Goal: Task Accomplishment & Management: Manage account settings

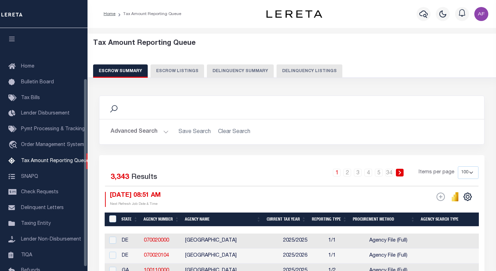
click at [276, 73] on button "Delinquency Listings" at bounding box center [309, 70] width 66 height 13
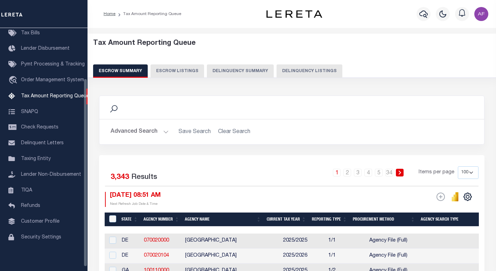
select select "100"
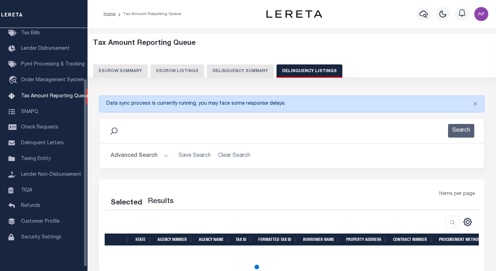
select select "100"
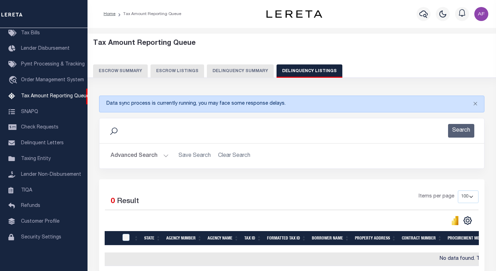
click at [132, 155] on button "Advanced Search" at bounding box center [140, 156] width 58 height 14
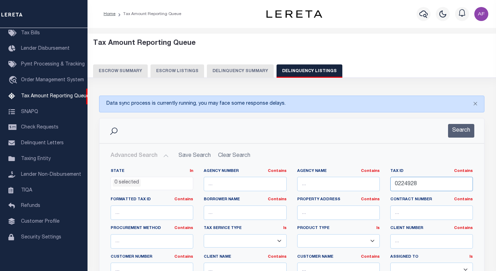
click at [398, 185] on input "0224928" at bounding box center [431, 184] width 83 height 14
paste input "2978000"
type input "2978000"
click at [458, 135] on button "Search" at bounding box center [461, 131] width 26 height 14
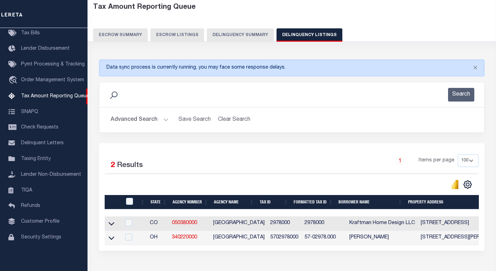
scroll to position [70, 0]
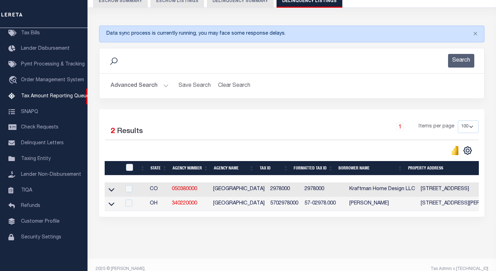
drag, startPoint x: 110, startPoint y: 192, endPoint x: 160, endPoint y: 143, distance: 69.8
click at [110, 192] on icon at bounding box center [111, 189] width 6 height 7
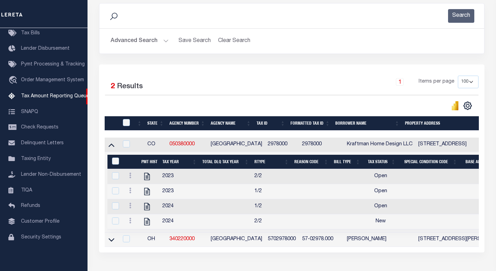
scroll to position [140, 0]
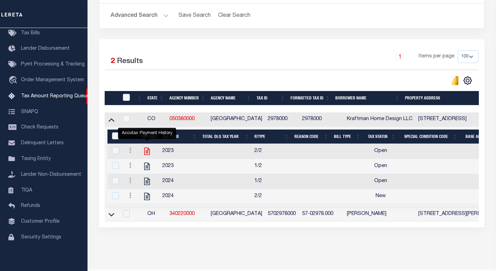
click at [143, 154] on icon "" at bounding box center [146, 151] width 9 height 9
checkbox input "true"
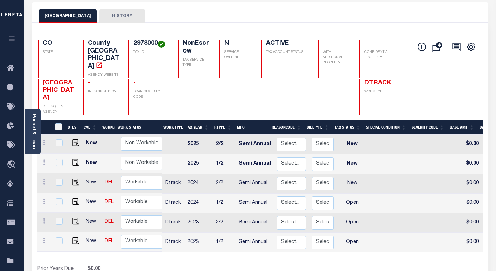
scroll to position [35, 0]
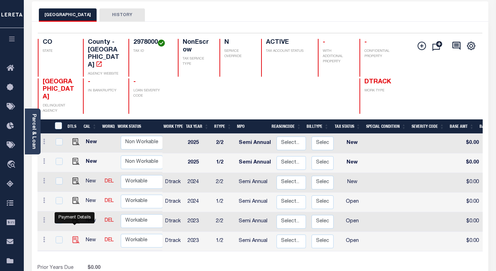
click at [74, 236] on img "" at bounding box center [75, 239] width 7 height 7
checkbox input "true"
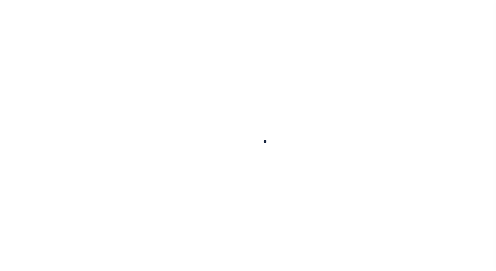
checkbox input "false"
type input "Semi Annual"
type input "[DATE]"
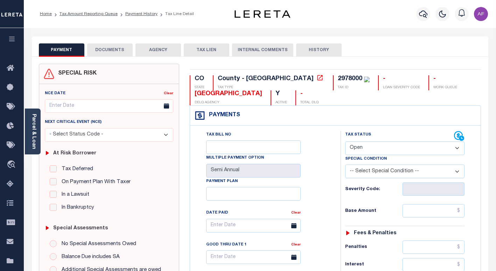
click at [367, 148] on select "- Select Status Code - Open Due/Unpaid Paid Incomplete No Tax Due Internal Refu…" at bounding box center [404, 148] width 119 height 14
select select "PYD"
click at [345, 142] on select "- Select Status Code - Open Due/Unpaid Paid Incomplete No Tax Due Internal Refu…" at bounding box center [404, 148] width 119 height 14
type input "[DATE]"
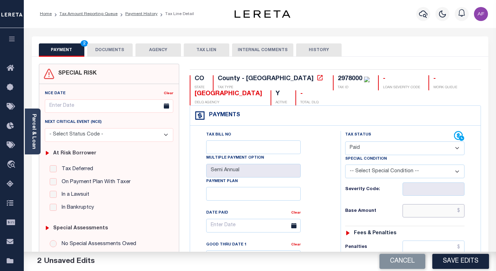
click at [434, 210] on input "text" at bounding box center [433, 210] width 62 height 13
paste input "414.95"
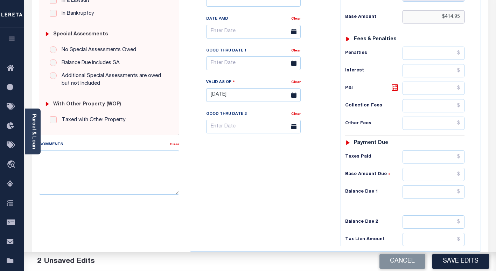
scroll to position [210, 0]
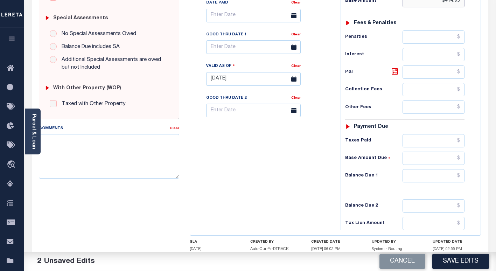
type input "$414.95"
click at [431, 141] on input "text" at bounding box center [433, 140] width 62 height 13
paste input "414.95"
type input "$414.95"
click at [440, 178] on input "text" at bounding box center [433, 175] width 62 height 13
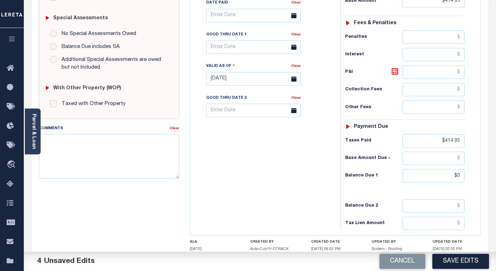
type input "$0.00"
click at [68, 147] on textarea "Comments" at bounding box center [109, 156] width 140 height 44
type textarea "P"
click at [154, 140] on textarea "8/29/2024- Per tax collector taxes are paid in full- AF" at bounding box center [109, 156] width 140 height 44
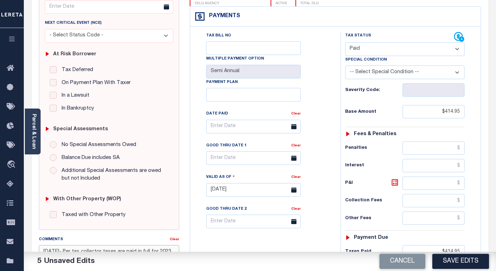
scroll to position [0, 0]
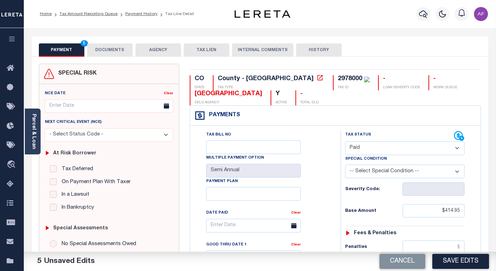
type textarea "8/29/2024- Per tax collector taxes are paid in full for 2023 tax year- AF"
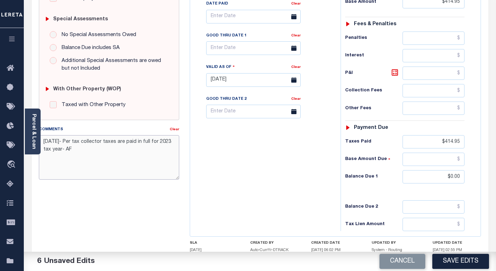
scroll to position [210, 0]
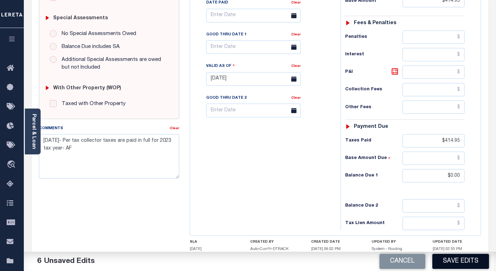
click at [459, 260] on button "Save Edits" at bounding box center [460, 261] width 57 height 15
checkbox input "false"
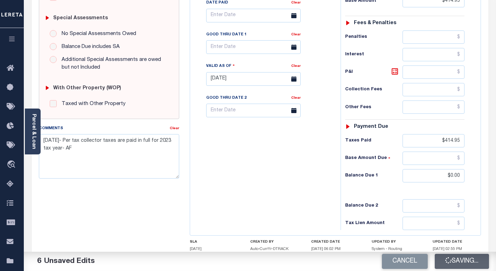
type input "$414.95"
type input "$0"
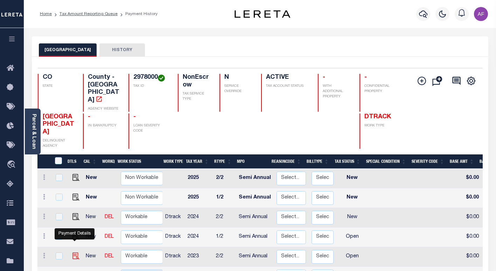
click at [72, 252] on img "" at bounding box center [75, 255] width 7 height 7
checkbox input "true"
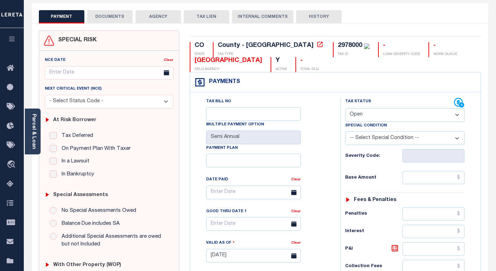
scroll to position [35, 0]
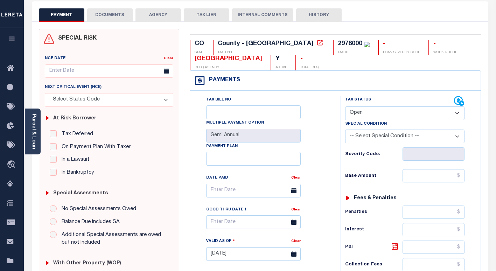
click at [370, 108] on select "- Select Status Code - Open Due/Unpaid Paid Incomplete No Tax Due Internal Refu…" at bounding box center [404, 113] width 119 height 14
select select "PYD"
click at [345, 107] on select "- Select Status Code - Open Due/Unpaid Paid Incomplete No Tax Due Internal Refu…" at bounding box center [404, 113] width 119 height 14
type input "[DATE]"
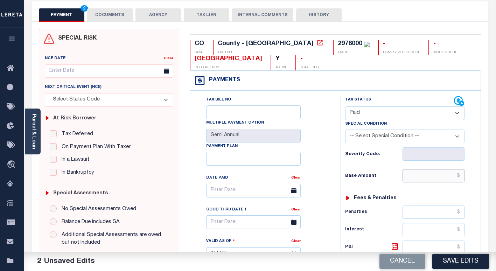
click at [434, 178] on input "text" at bounding box center [433, 175] width 62 height 13
paste input "414.95"
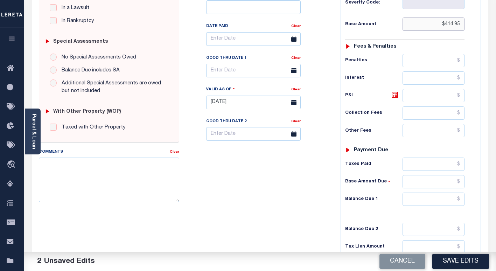
scroll to position [210, 0]
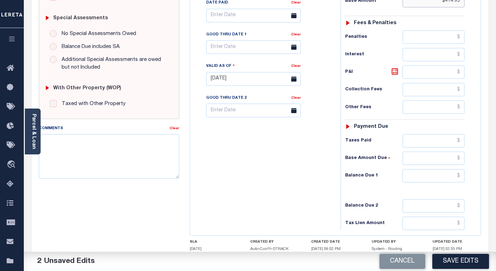
type input "$414.95"
click at [426, 142] on input "text" at bounding box center [433, 140] width 62 height 13
paste input "414.95"
type input "$414.95"
click at [434, 173] on input "text" at bounding box center [433, 175] width 62 height 13
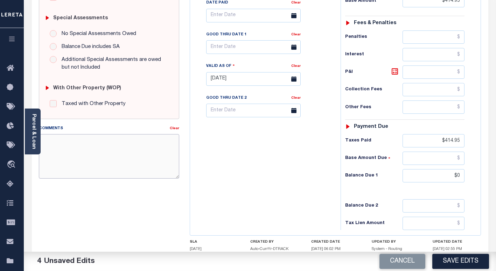
type input "$0.00"
click at [91, 156] on textarea "Comments" at bounding box center [109, 156] width 140 height 44
click at [154, 137] on textarea "8/29/2024- Per tax collector taxes are paid in full- AF" at bounding box center [109, 156] width 140 height 44
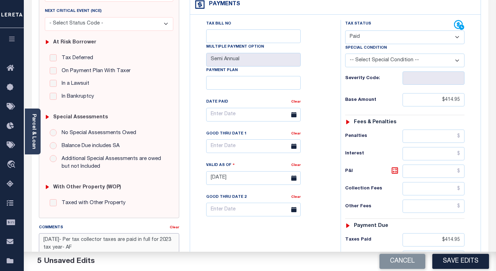
scroll to position [140, 0]
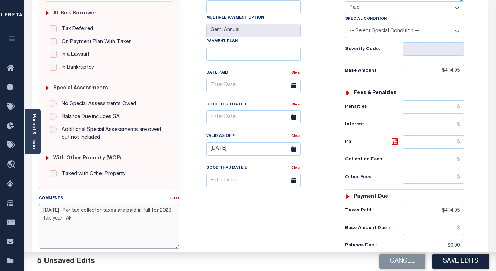
drag, startPoint x: 44, startPoint y: 211, endPoint x: 73, endPoint y: 217, distance: 29.2
click at [73, 217] on textarea "8/29/2024- Per tax collector taxes are paid in full for 2023 tax year- AF" at bounding box center [109, 226] width 140 height 44
type textarea "8/29/2024- Per tax collector taxes are paid in full for 2023 tax year- AF"
click at [474, 266] on button "Save Edits" at bounding box center [460, 261] width 57 height 15
checkbox input "false"
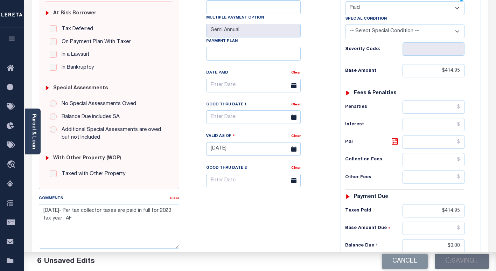
checkbox input "false"
type input "$414.95"
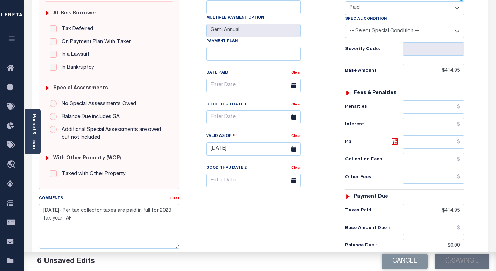
type input "$0"
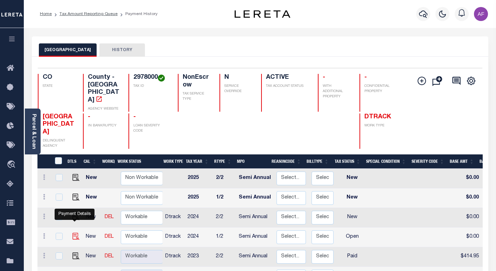
click at [76, 233] on img "" at bounding box center [75, 236] width 7 height 7
checkbox input "true"
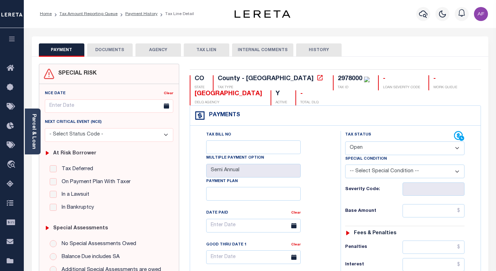
click at [384, 154] on select "- Select Status Code - Open Due/Unpaid Paid Incomplete No Tax Due Internal Refu…" at bounding box center [404, 148] width 119 height 14
select select "PYD"
click at [345, 142] on select "- Select Status Code - Open Due/Unpaid Paid Incomplete No Tax Due Internal Refu…" at bounding box center [404, 148] width 119 height 14
type input "[DATE]"
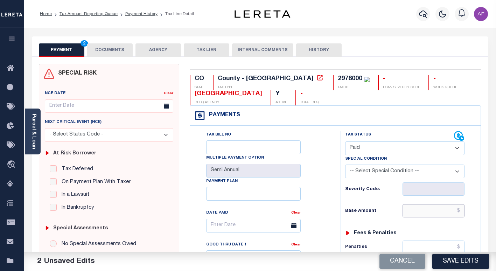
click at [438, 214] on input "text" at bounding box center [433, 210] width 62 height 13
paste input "329.32"
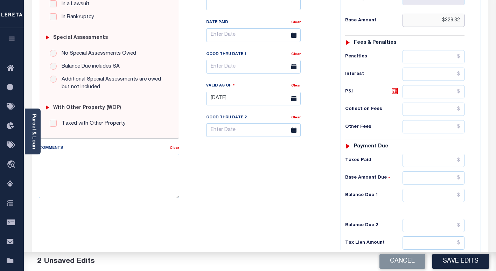
scroll to position [210, 0]
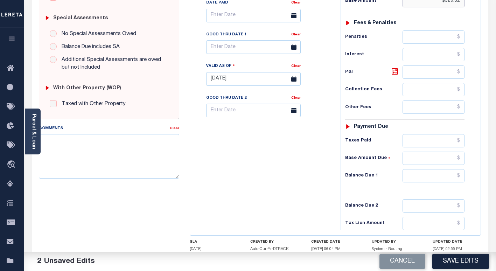
type input "$329.32"
click at [426, 138] on input "text" at bounding box center [433, 140] width 62 height 13
paste input "329.32"
type input "$329.32"
click at [437, 175] on input "text" at bounding box center [433, 175] width 62 height 13
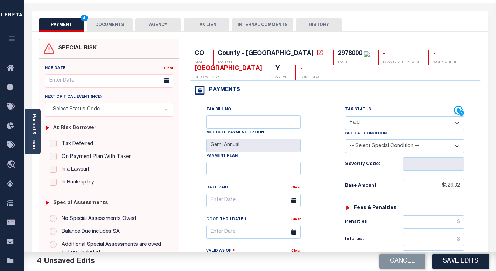
scroll to position [0, 0]
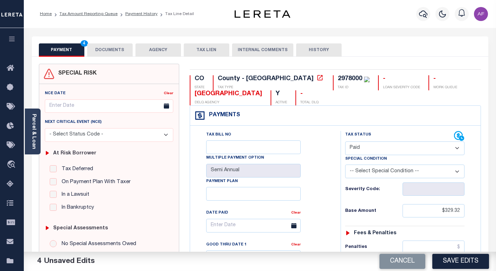
type input "$0.00"
click at [118, 49] on button "DOCUMENTS" at bounding box center [109, 49] width 45 height 13
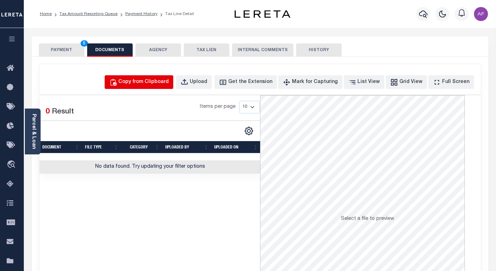
click at [169, 82] on div "Copy from Clipboard" at bounding box center [143, 82] width 50 height 8
select select "POP"
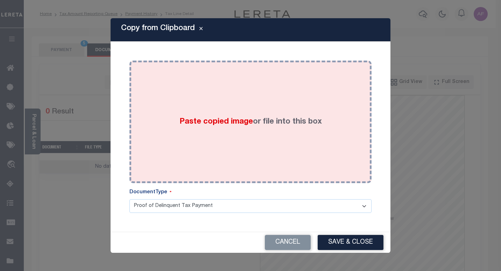
click at [210, 105] on div "Paste copied image or file into this box" at bounding box center [251, 122] width 232 height 112
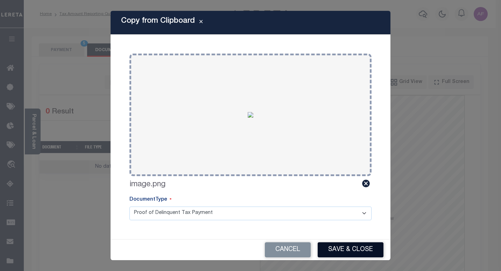
click at [348, 245] on button "Save & Close" at bounding box center [351, 249] width 66 height 15
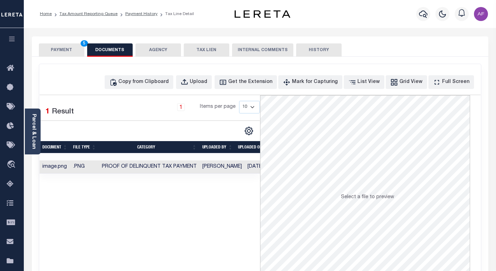
click at [68, 54] on button "PAYMENT 5" at bounding box center [61, 49] width 45 height 13
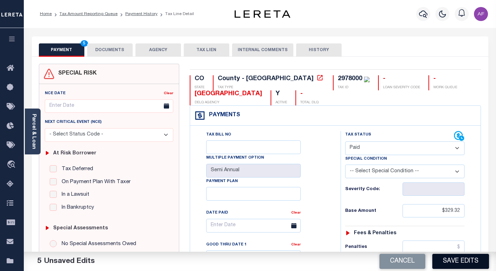
click at [439, 260] on button "Save Edits" at bounding box center [460, 261] width 57 height 15
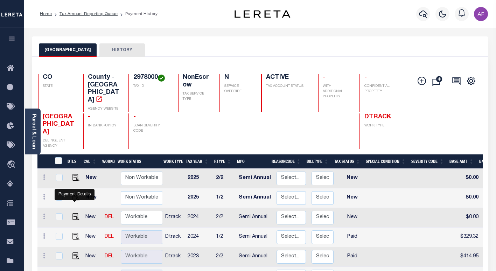
click at [70, 214] on link at bounding box center [74, 216] width 10 height 5
checkbox input "true"
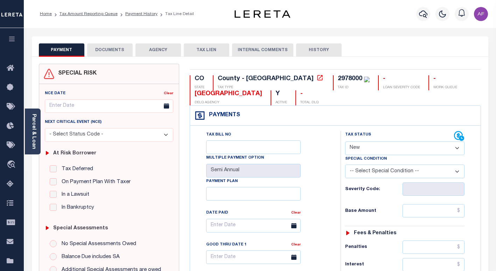
click at [372, 147] on select "- Select Status Code - Open Due/Unpaid Paid Incomplete No Tax Due Internal Refu…" at bounding box center [404, 148] width 119 height 14
select select "PYD"
click at [345, 142] on select "- Select Status Code - Open Due/Unpaid Paid Incomplete No Tax Due Internal Refu…" at bounding box center [404, 148] width 119 height 14
type input "[DATE]"
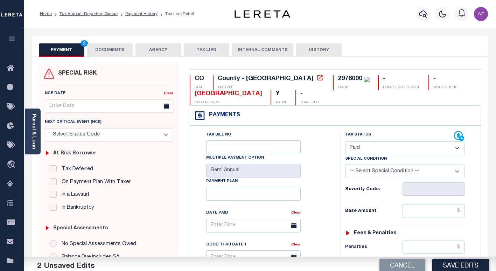
click at [125, 51] on button "DOCUMENTS" at bounding box center [109, 49] width 45 height 13
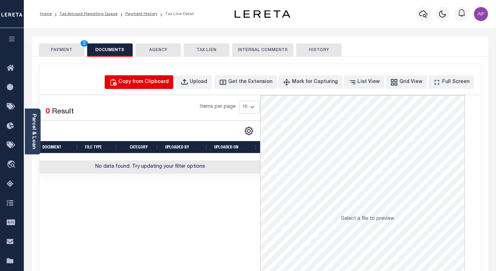
click at [148, 76] on button "Copy from Clipboard" at bounding box center [139, 82] width 69 height 14
select select "POP"
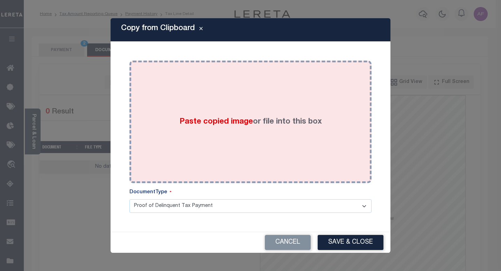
click at [149, 80] on div "Paste copied image or file into this box" at bounding box center [251, 122] width 232 height 112
click at [190, 107] on div "Paste copied image or file into this box" at bounding box center [251, 122] width 232 height 112
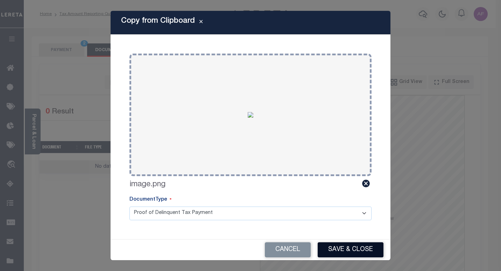
click at [342, 243] on button "Save & Close" at bounding box center [351, 249] width 66 height 15
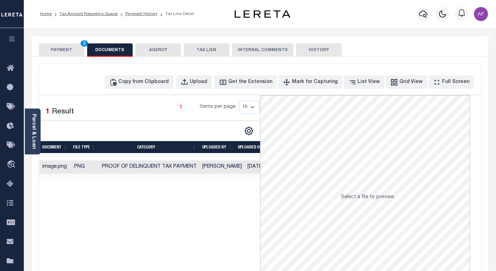
click at [63, 44] on button "PAYMENT 2" at bounding box center [61, 49] width 45 height 13
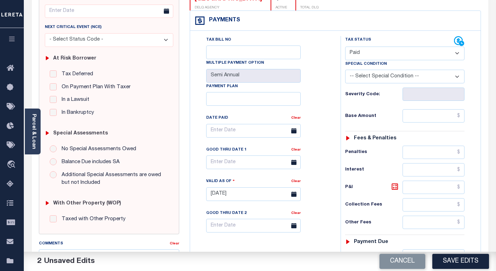
scroll to position [105, 0]
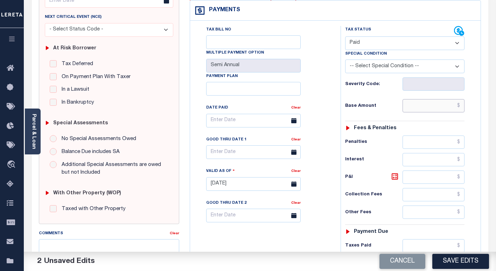
drag, startPoint x: 430, startPoint y: 106, endPoint x: 434, endPoint y: 105, distance: 3.7
click at [432, 106] on input "text" at bounding box center [433, 105] width 62 height 13
click at [450, 106] on input "$329.32" at bounding box center [433, 105] width 62 height 13
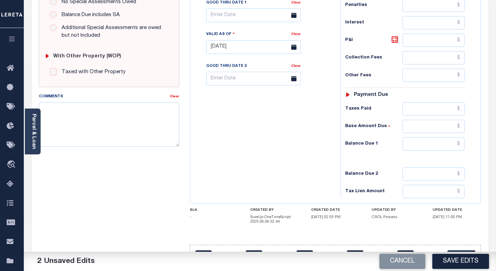
scroll to position [245, 0]
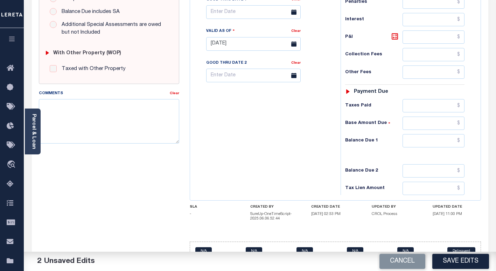
type input "$329.32"
click at [419, 108] on input "text" at bounding box center [433, 105] width 62 height 13
paste input "329.32"
type input "$329.32"
click at [438, 143] on input "text" at bounding box center [433, 140] width 62 height 13
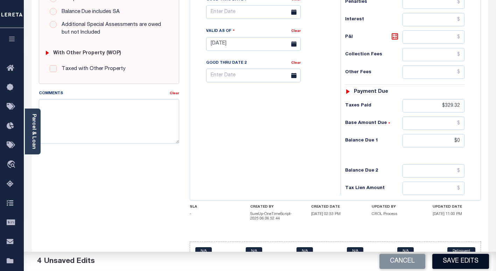
type input "$0.00"
click at [461, 268] on button "Save Edits" at bounding box center [460, 261] width 57 height 15
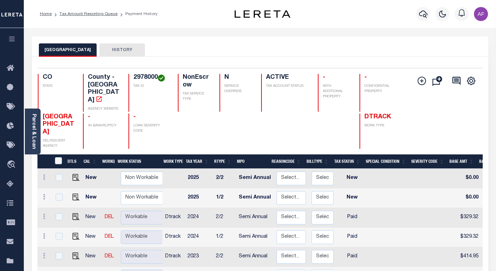
click at [85, 11] on li "Tax Amount Reporting Queue" at bounding box center [85, 14] width 66 height 6
click at [83, 13] on link "Tax Amount Reporting Queue" at bounding box center [88, 14] width 58 height 4
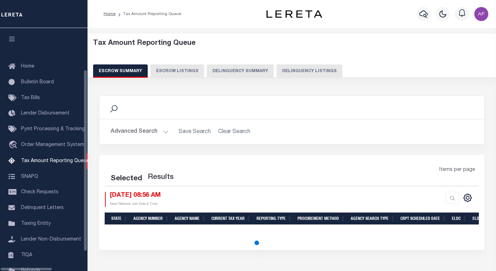
click at [288, 72] on button "Delinquency Listings" at bounding box center [309, 70] width 66 height 13
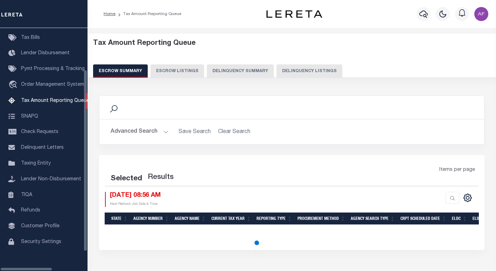
select select "100"
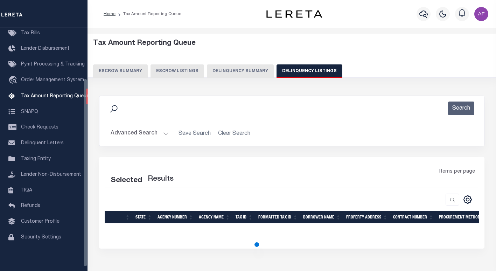
scroll to position [65, 0]
select select "100"
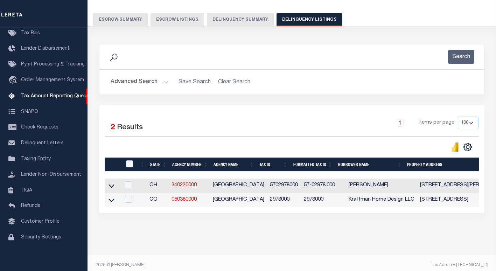
scroll to position [63, 0]
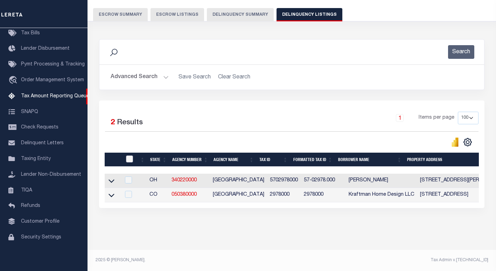
click at [127, 155] on input "checkbox" at bounding box center [129, 158] width 7 height 7
checkbox input "true"
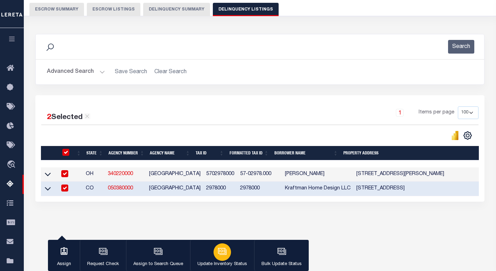
click at [218, 255] on icon "button" at bounding box center [222, 251] width 9 height 9
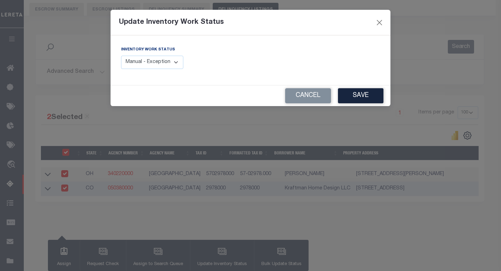
drag, startPoint x: 166, startPoint y: 63, endPoint x: 162, endPoint y: 68, distance: 6.0
click at [166, 63] on select "Manual - Exception Pended - Awaiting Search Late Add Exception Completed" at bounding box center [152, 63] width 62 height 14
select select "4"
click at [121, 56] on select "Manual - Exception Pended - Awaiting Search Late Add Exception Completed" at bounding box center [152, 63] width 62 height 14
click at [358, 90] on button "Save" at bounding box center [360, 95] width 45 height 15
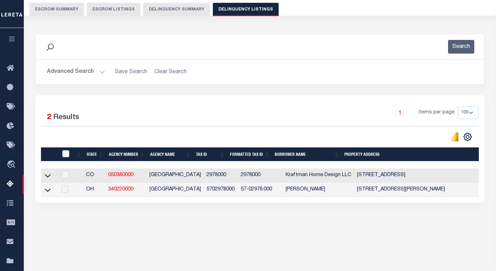
drag, startPoint x: 51, startPoint y: 177, endPoint x: 102, endPoint y: 137, distance: 64.4
click at [51, 177] on link at bounding box center [48, 174] width 8 height 5
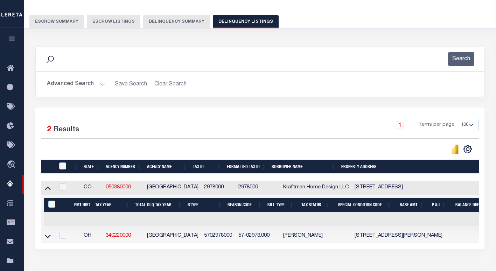
scroll to position [0, 0]
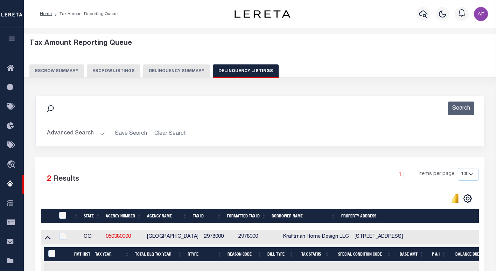
click at [71, 136] on button "Advanced Search" at bounding box center [76, 134] width 58 height 14
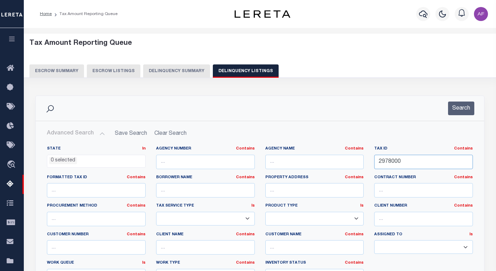
click at [393, 162] on input "2978000" at bounding box center [423, 162] width 99 height 14
paste input "3476"
type input "3476000"
click at [459, 105] on button "Search" at bounding box center [461, 108] width 26 height 14
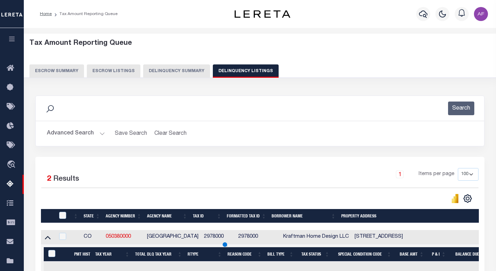
scroll to position [100, 0]
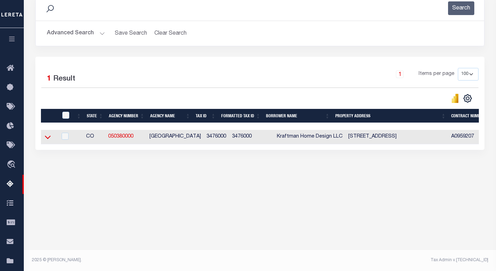
click at [49, 138] on icon at bounding box center [48, 136] width 6 height 7
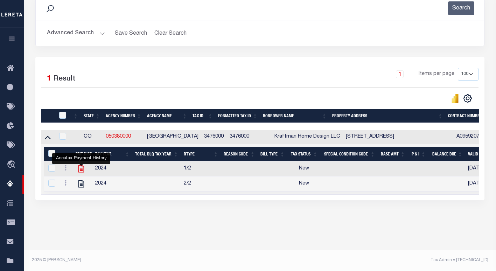
click at [81, 170] on icon "" at bounding box center [81, 168] width 9 height 9
checkbox input "true"
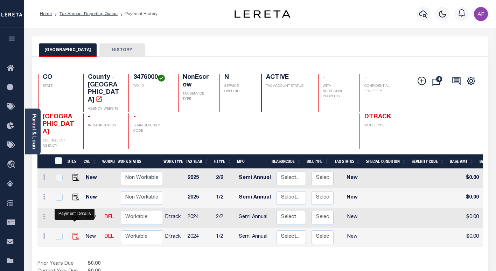
click at [78, 233] on img "" at bounding box center [75, 236] width 7 height 7
checkbox input "true"
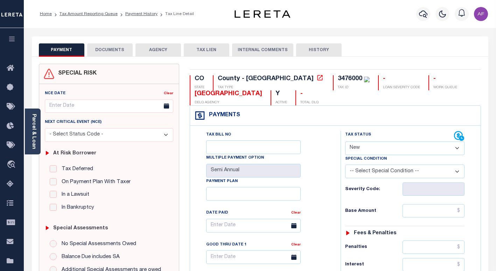
click at [369, 150] on select "- Select Status Code - Open Due/Unpaid Paid Incomplete No Tax Due Internal Refu…" at bounding box center [404, 148] width 119 height 14
select select "PYD"
click at [345, 142] on select "- Select Status Code - Open Due/Unpaid Paid Incomplete No Tax Due Internal Refu…" at bounding box center [404, 148] width 119 height 14
type input "[DATE]"
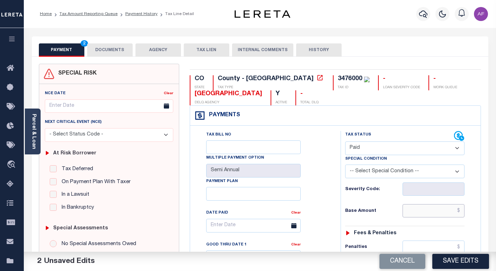
click at [442, 213] on input "text" at bounding box center [433, 210] width 62 height 13
paste input "68.23"
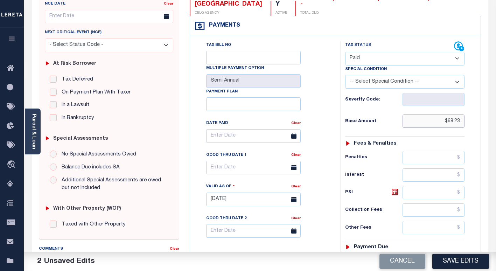
scroll to position [140, 0]
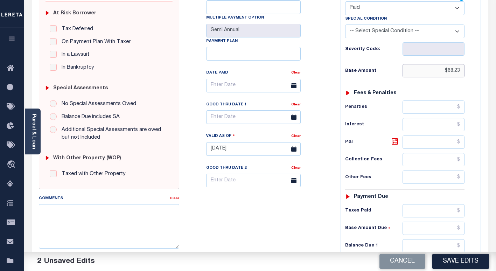
type input "$68.23"
click at [411, 210] on input "text" at bounding box center [433, 210] width 62 height 13
paste input "68.23"
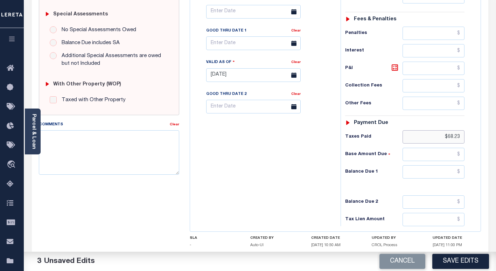
scroll to position [259, 0]
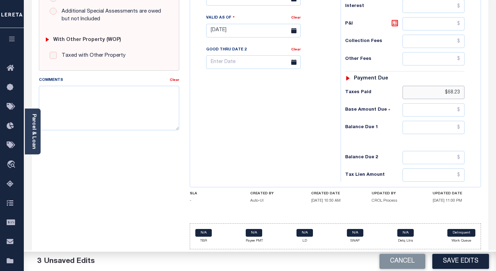
type input "$68.23"
click at [441, 123] on input "text" at bounding box center [433, 127] width 62 height 13
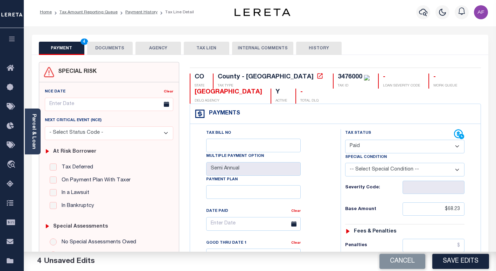
scroll to position [0, 0]
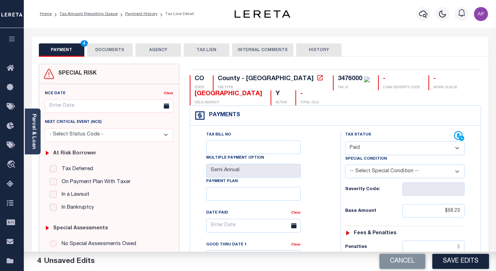
type input "$0.00"
click at [104, 50] on button "DOCUMENTS" at bounding box center [109, 49] width 45 height 13
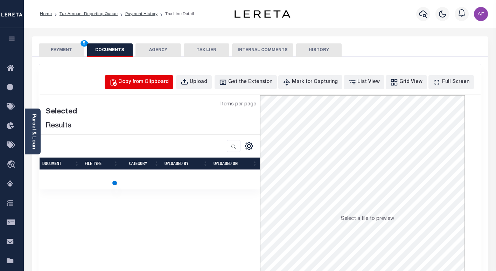
click at [147, 81] on div "Copy from Clipboard" at bounding box center [143, 82] width 50 height 8
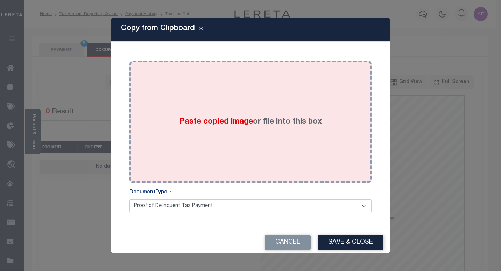
click at [205, 103] on div "Paste copied image or file into this box" at bounding box center [251, 122] width 232 height 112
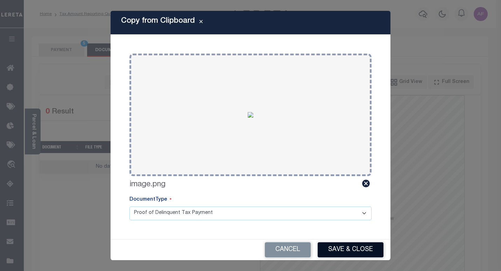
click at [333, 250] on button "Save & Close" at bounding box center [351, 249] width 66 height 15
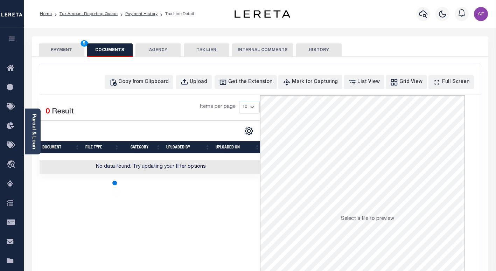
click at [53, 47] on button "PAYMENT 5" at bounding box center [61, 49] width 45 height 13
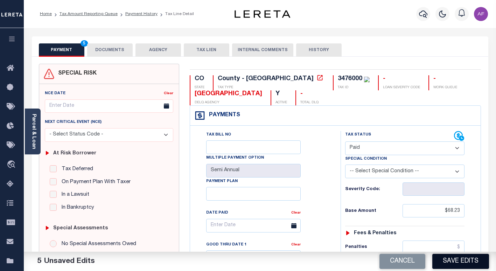
click at [448, 260] on button "Save Edits" at bounding box center [460, 261] width 57 height 15
checkbox input "false"
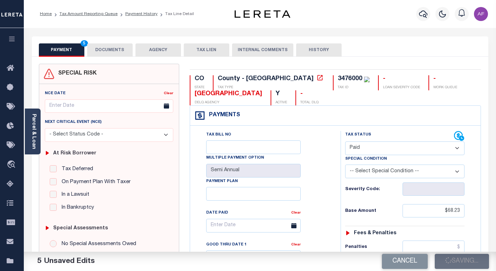
type input "$68.23"
type input "$0"
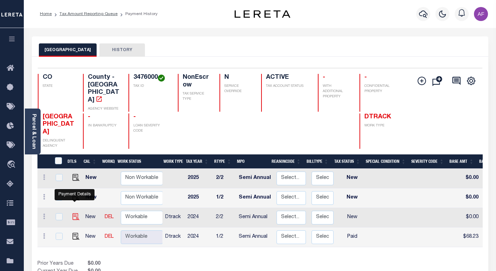
click at [72, 213] on img "" at bounding box center [75, 216] width 7 height 7
checkbox input "true"
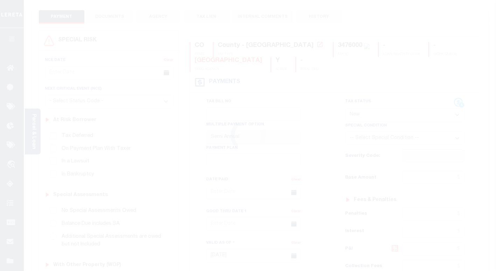
scroll to position [35, 0]
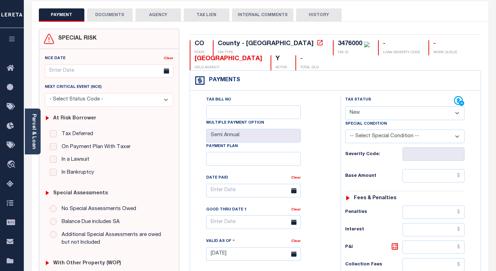
click at [359, 116] on select "- Select Status Code - Open Due/Unpaid Paid Incomplete No Tax Due Internal Refu…" at bounding box center [404, 113] width 119 height 14
select select "PYD"
click at [345, 107] on select "- Select Status Code - Open Due/Unpaid Paid Incomplete No Tax Due Internal Refu…" at bounding box center [404, 113] width 119 height 14
type input "[DATE]"
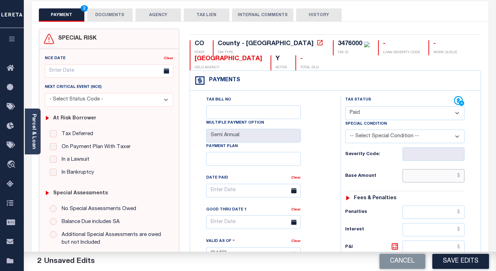
click at [426, 178] on input "text" at bounding box center [433, 175] width 62 height 13
click at [106, 12] on button "DOCUMENTS" at bounding box center [109, 14] width 45 height 13
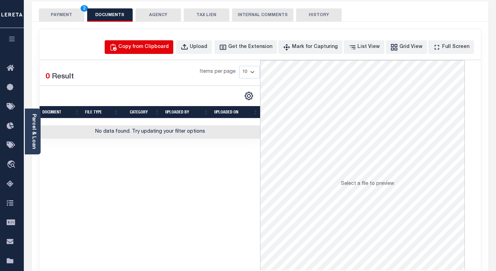
click at [144, 50] on div "Copy from Clipboard" at bounding box center [143, 47] width 50 height 8
select select "POP"
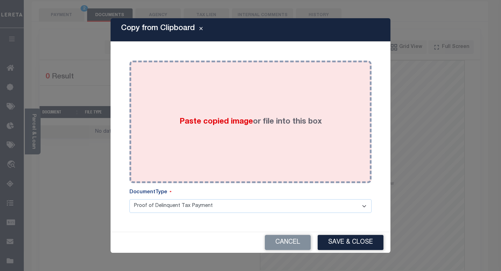
click at [184, 79] on div "Paste copied image or file into this box" at bounding box center [251, 122] width 232 height 112
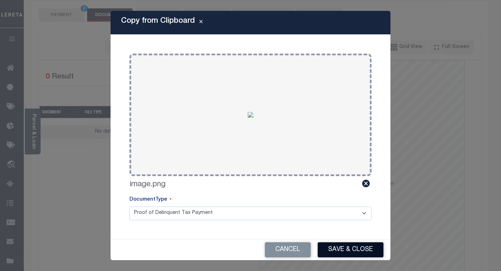
click at [356, 248] on button "Save & Close" at bounding box center [351, 249] width 66 height 15
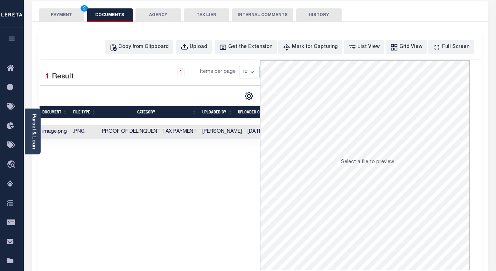
click at [64, 16] on button "PAYMENT 2" at bounding box center [61, 14] width 45 height 13
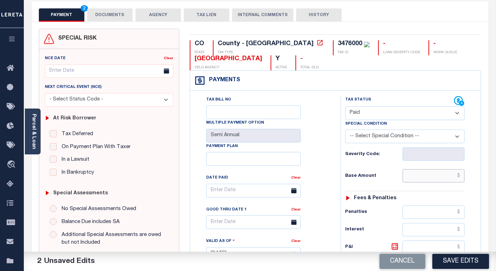
click at [442, 179] on input "text" at bounding box center [433, 175] width 62 height 13
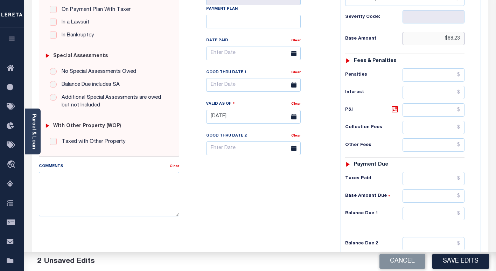
scroll to position [175, 0]
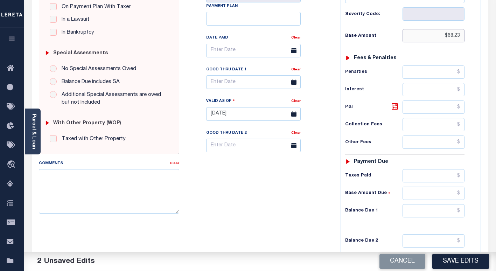
type input "$68.23"
click at [437, 214] on input "text" at bounding box center [433, 210] width 62 height 13
type input "$0.00"
click at [452, 255] on button "Save Edits" at bounding box center [460, 261] width 57 height 15
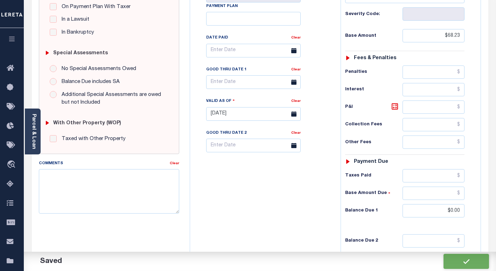
checkbox input "false"
type input "$68.23"
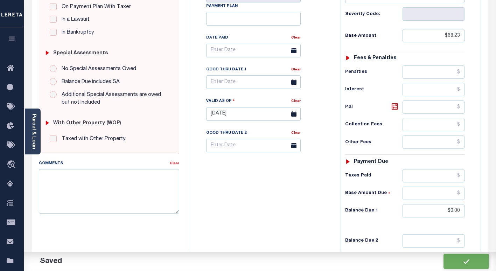
type input "$0"
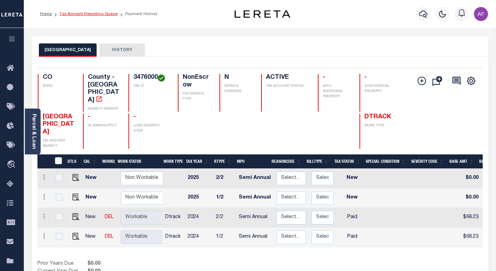
click at [79, 14] on link "Tax Amount Reporting Queue" at bounding box center [88, 14] width 58 height 4
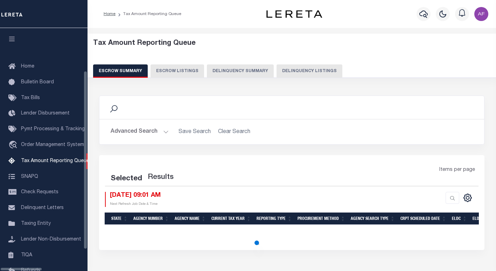
select select "100"
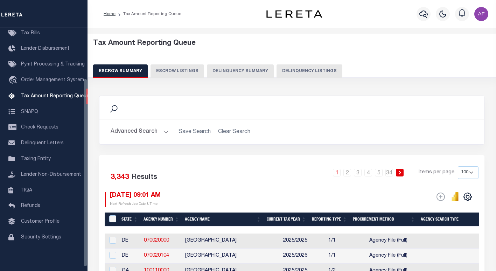
click at [276, 72] on button "Delinquency Listings" at bounding box center [309, 70] width 66 height 13
select select "100"
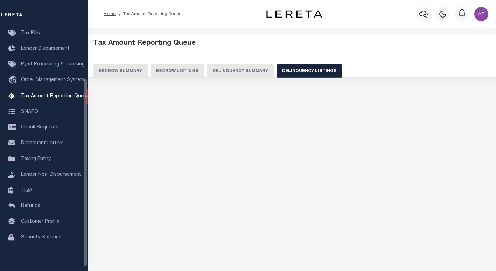
scroll to position [65, 0]
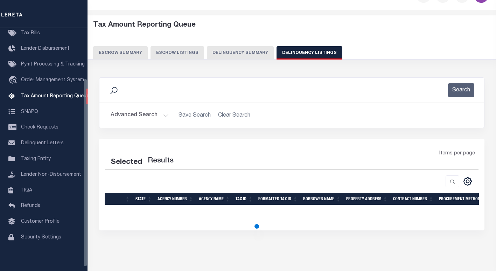
select select "100"
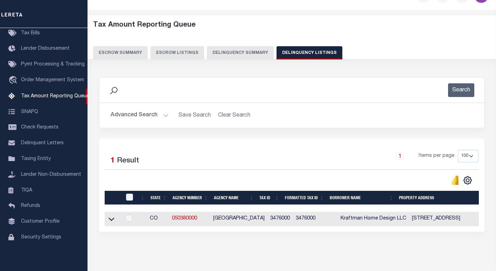
scroll to position [46, 0]
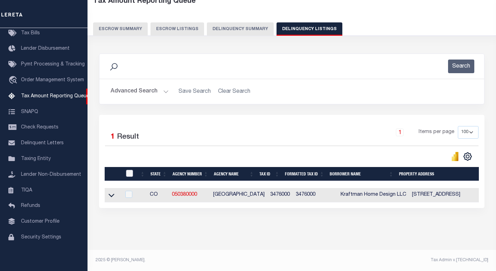
click at [129, 171] on input "checkbox" at bounding box center [129, 173] width 7 height 7
checkbox input "true"
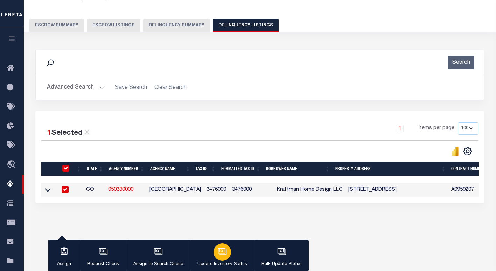
click at [228, 254] on div "button" at bounding box center [221, 251] width 17 height 17
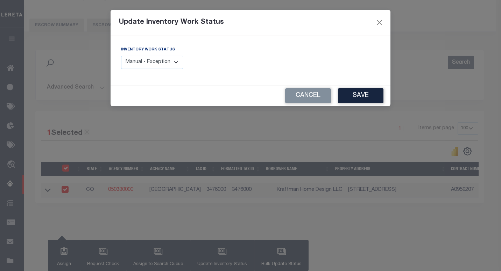
drag, startPoint x: 173, startPoint y: 66, endPoint x: 170, endPoint y: 70, distance: 4.5
click at [173, 66] on select "Manual - Exception Pended - Awaiting Search Late Add Exception Completed" at bounding box center [152, 63] width 62 height 14
select select "4"
click at [121, 56] on select "Manual - Exception Pended - Awaiting Search Late Add Exception Completed" at bounding box center [152, 63] width 62 height 14
click at [347, 99] on button "Save" at bounding box center [360, 95] width 45 height 15
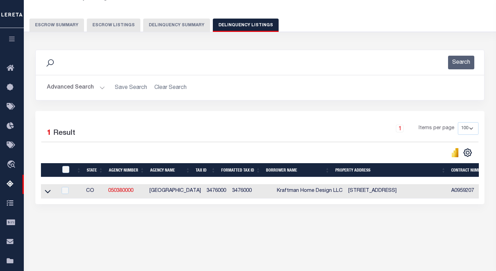
click at [73, 92] on button "Advanced Search" at bounding box center [76, 88] width 58 height 14
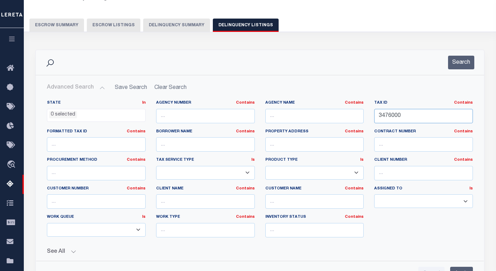
click at [390, 116] on input "3476000" at bounding box center [423, 116] width 99 height 14
paste input "45"
type input "4576000"
click at [459, 68] on button "Search" at bounding box center [461, 63] width 26 height 14
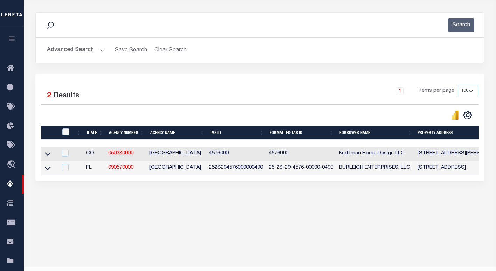
scroll to position [100, 0]
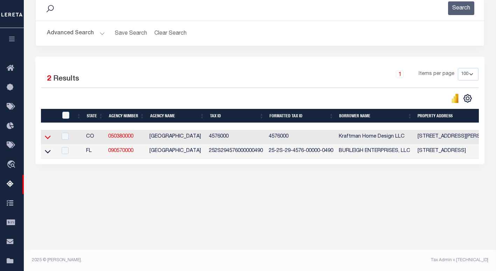
click at [47, 140] on icon at bounding box center [48, 136] width 6 height 7
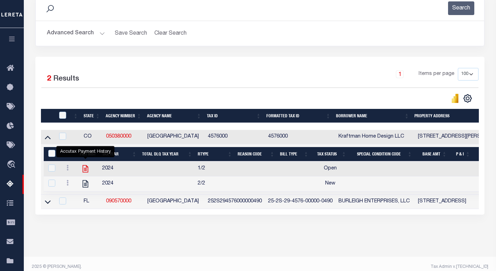
click at [89, 170] on icon "" at bounding box center [85, 168] width 9 height 9
checkbox input "true"
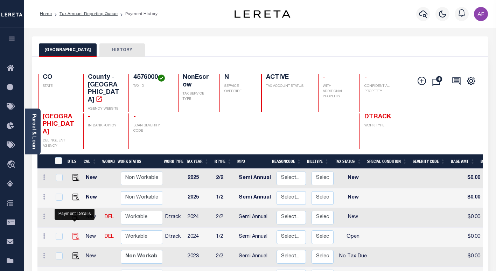
click at [76, 233] on img "" at bounding box center [75, 236] width 7 height 7
checkbox input "true"
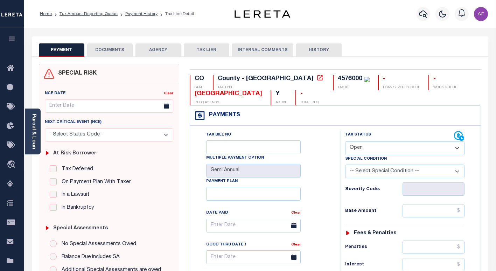
click at [379, 150] on select "- Select Status Code - Open Due/Unpaid Paid Incomplete No Tax Due Internal Refu…" at bounding box center [404, 148] width 119 height 14
select select "PYD"
click at [345, 142] on select "- Select Status Code - Open Due/Unpaid Paid Incomplete No Tax Due Internal Refu…" at bounding box center [404, 148] width 119 height 14
type input "[DATE]"
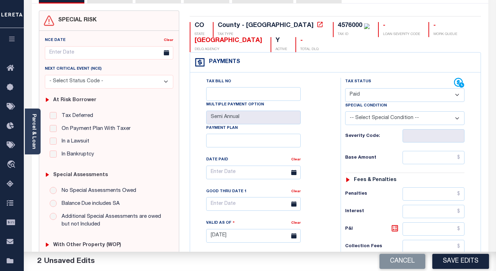
scroll to position [105, 0]
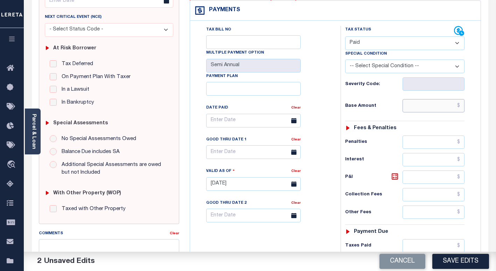
click at [438, 104] on input "text" at bounding box center [433, 105] width 62 height 13
paste input "487.51"
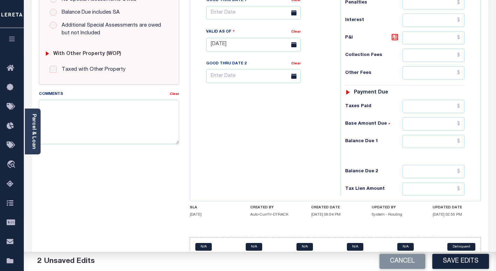
scroll to position [245, 0]
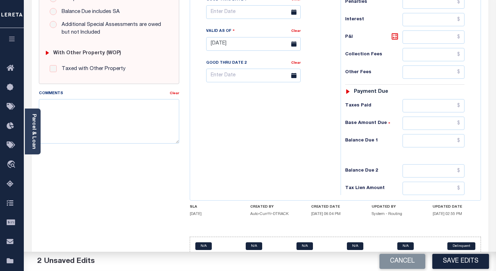
type input "$487.51"
click at [430, 106] on input "text" at bounding box center [433, 105] width 62 height 13
paste input "487.51"
type input "$487.51"
click at [433, 141] on input "text" at bounding box center [433, 140] width 62 height 13
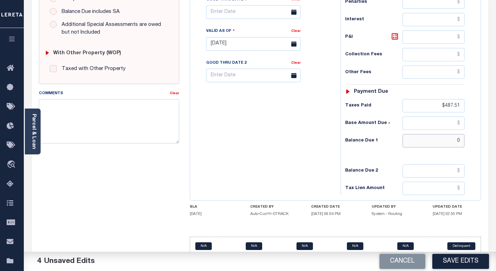
type input "$0"
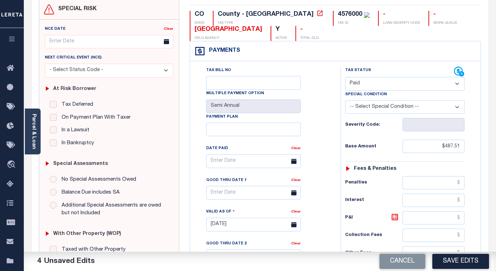
scroll to position [0, 0]
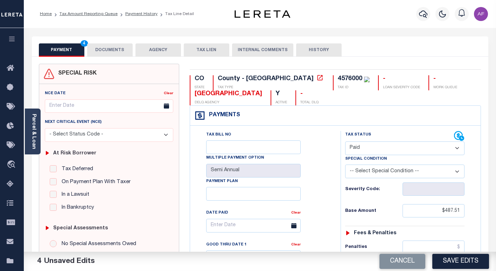
click at [101, 51] on button "DOCUMENTS" at bounding box center [109, 49] width 45 height 13
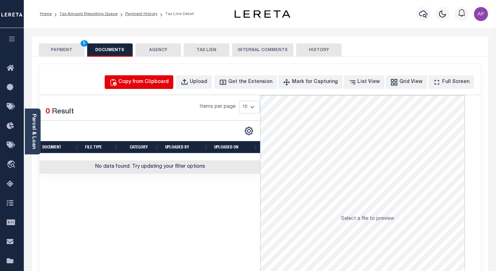
click at [149, 79] on div "Copy from Clipboard" at bounding box center [143, 82] width 50 height 8
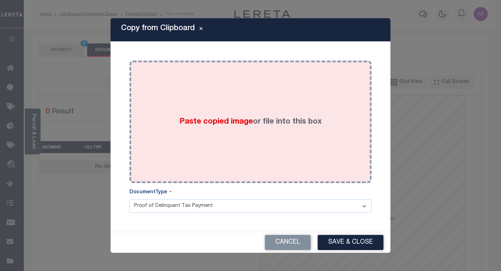
click at [236, 114] on div "Paste copied image or file into this box" at bounding box center [251, 122] width 232 height 112
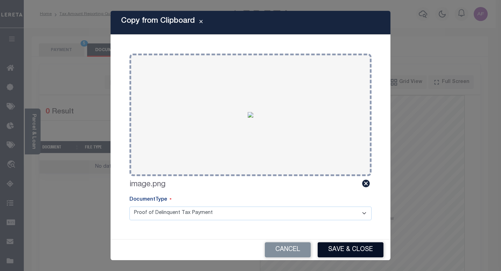
click at [354, 245] on button "Save & Close" at bounding box center [351, 249] width 66 height 15
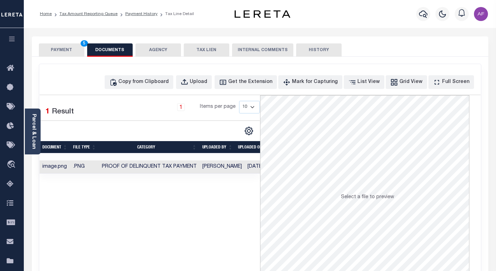
click at [58, 50] on button "PAYMENT 5" at bounding box center [61, 49] width 45 height 13
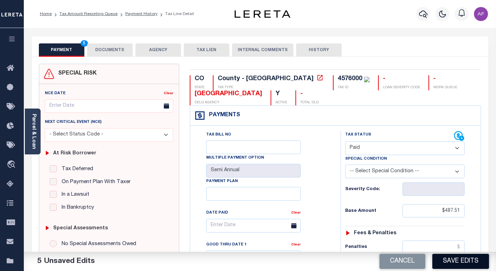
click at [462, 263] on button "Save Edits" at bounding box center [460, 261] width 57 height 15
checkbox input "false"
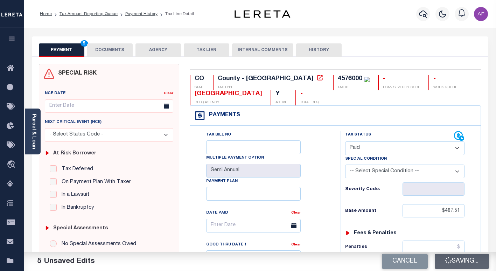
type input "$487.51"
type input "$0"
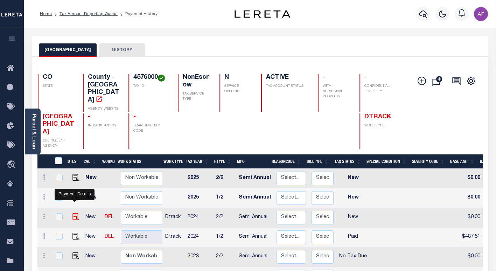
click at [75, 213] on img "" at bounding box center [75, 216] width 7 height 7
checkbox input "true"
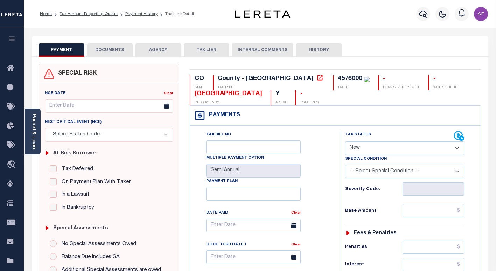
click at [375, 149] on select "- Select Status Code - Open Due/Unpaid Paid Incomplete No Tax Due Internal Refu…" at bounding box center [404, 148] width 119 height 14
select select "PYD"
click at [345, 142] on select "- Select Status Code - Open Due/Unpaid Paid Incomplete No Tax Due Internal Refu…" at bounding box center [404, 148] width 119 height 14
type input "[DATE]"
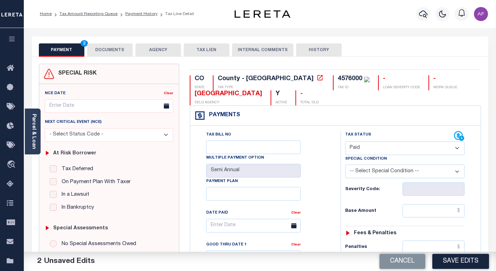
click at [114, 45] on button "DOCUMENTS" at bounding box center [109, 49] width 45 height 13
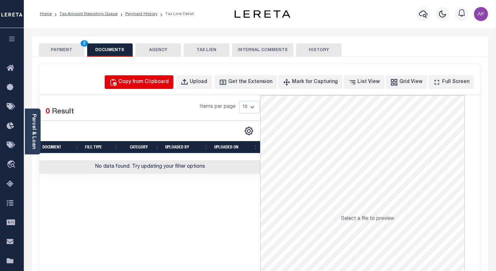
click at [155, 84] on div "Copy from Clipboard" at bounding box center [143, 82] width 50 height 8
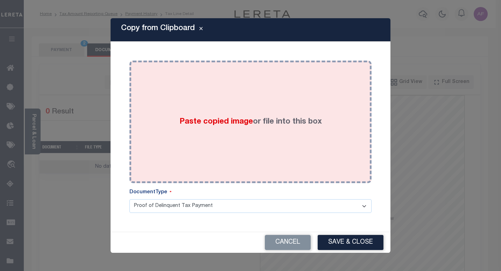
click at [245, 97] on div "Paste copied image or file into this box" at bounding box center [251, 122] width 232 height 112
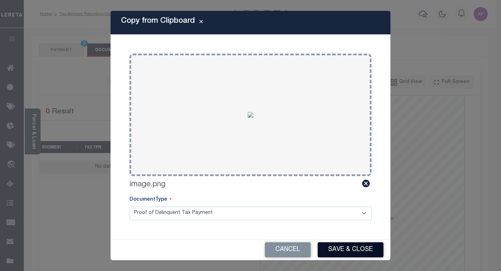
click at [344, 246] on button "Save & Close" at bounding box center [351, 249] width 66 height 15
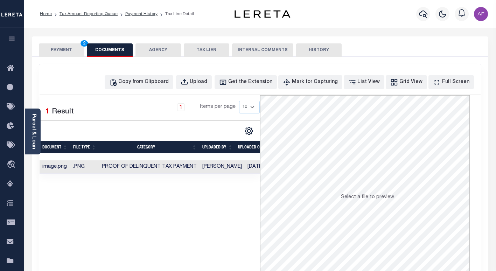
click at [48, 52] on button "PAYMENT 2" at bounding box center [61, 49] width 45 height 13
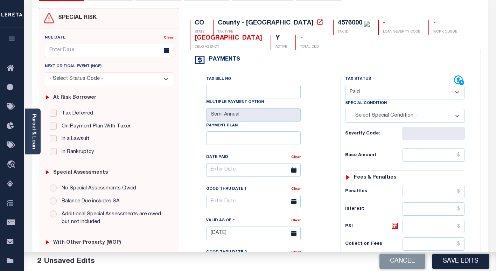
scroll to position [70, 0]
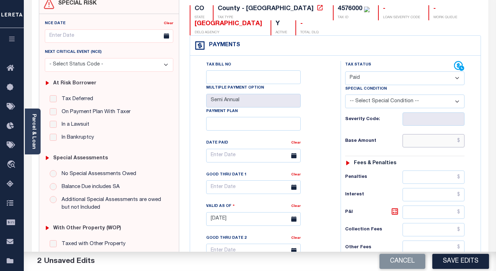
click at [431, 139] on input "text" at bounding box center [433, 140] width 62 height 13
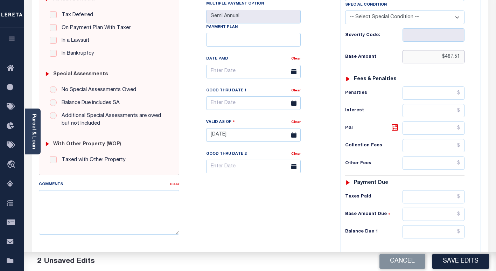
scroll to position [175, 0]
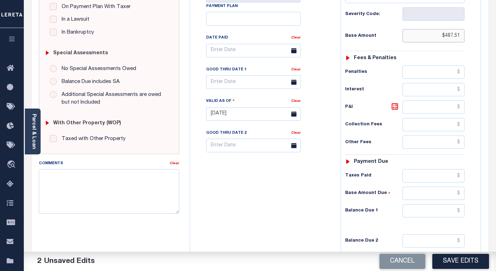
click at [450, 36] on input "$487.51" at bounding box center [433, 35] width 62 height 13
type input "$487.51"
click at [441, 177] on input "text" at bounding box center [433, 175] width 62 height 13
paste input "487.51"
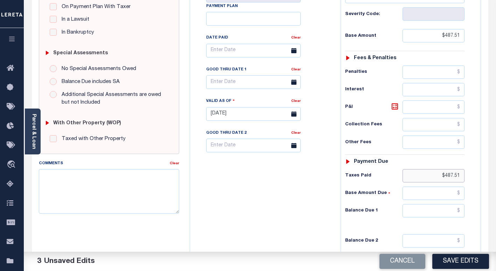
type input "$487.51"
click at [452, 213] on input "text" at bounding box center [433, 210] width 62 height 13
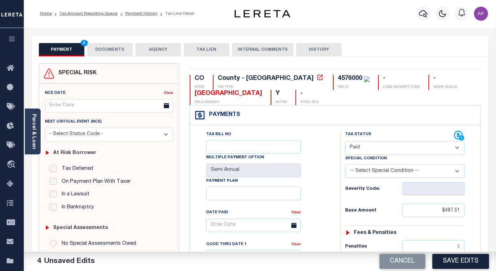
scroll to position [0, 0]
type input "$0.00"
click at [453, 264] on button "Save Edits" at bounding box center [460, 261] width 57 height 15
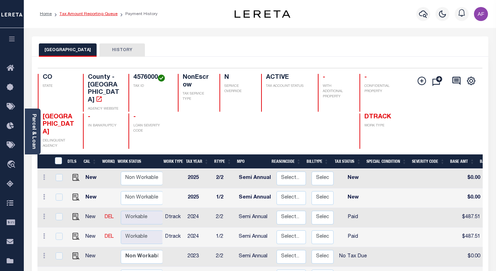
click at [87, 13] on link "Tax Amount Reporting Queue" at bounding box center [88, 14] width 58 height 4
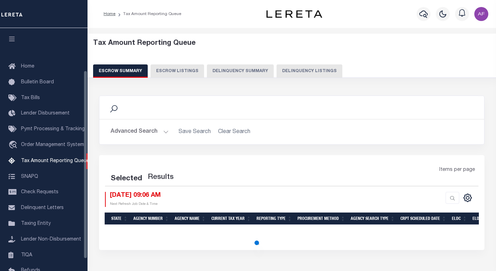
click at [307, 69] on button "Delinquency Listings" at bounding box center [309, 70] width 66 height 13
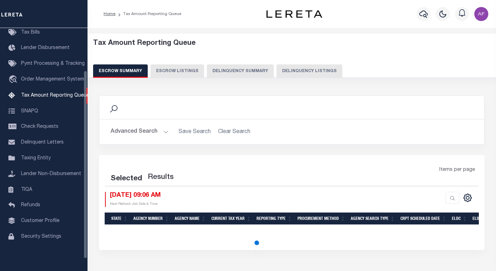
select select "100"
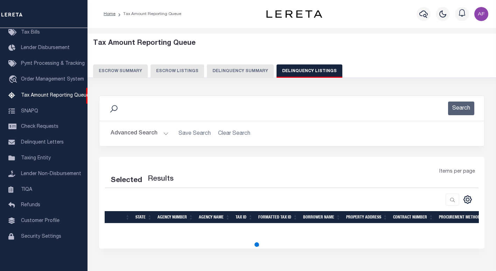
select select "100"
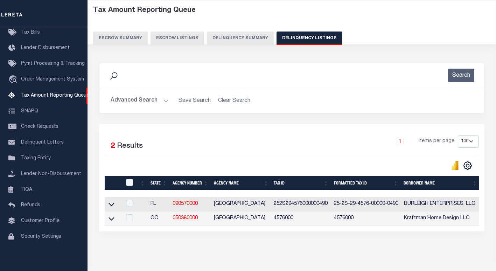
scroll to position [63, 0]
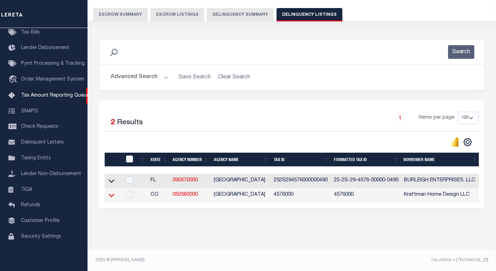
click at [111, 191] on icon at bounding box center [111, 194] width 6 height 7
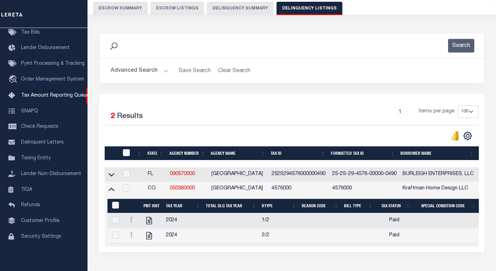
click at [114, 208] on input "&nbsp;" at bounding box center [115, 204] width 7 height 7
checkbox input "true"
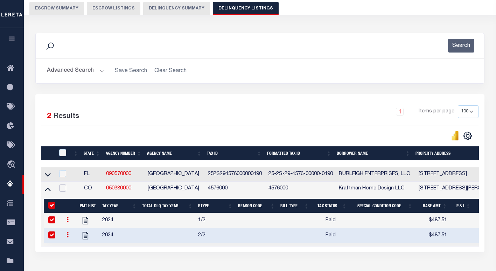
click at [63, 190] on input "checkbox" at bounding box center [62, 187] width 7 height 7
checkbox input "true"
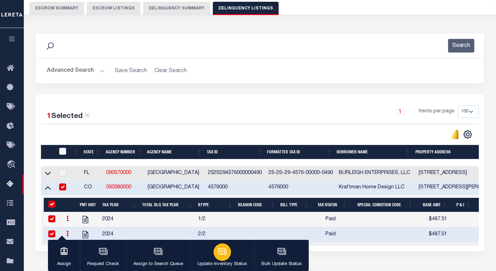
click at [224, 261] on p "Update Inventory Status" at bounding box center [222, 264] width 50 height 7
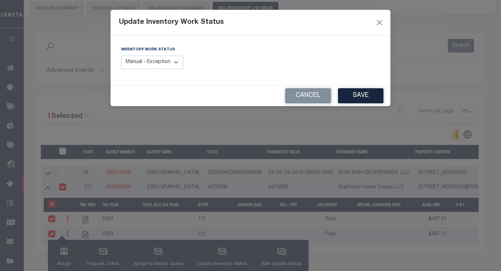
click at [169, 62] on select "Manual - Exception Pended - Awaiting Search Late Add Exception Completed" at bounding box center [152, 63] width 62 height 14
select select "4"
click at [121, 56] on select "Manual - Exception Pended - Awaiting Search Late Add Exception Completed" at bounding box center [152, 63] width 62 height 14
click at [361, 96] on button "Save" at bounding box center [360, 95] width 45 height 15
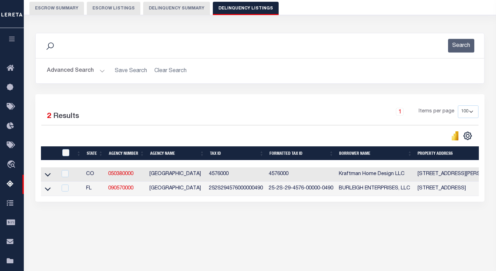
click at [69, 70] on button "Advanced Search" at bounding box center [76, 71] width 58 height 14
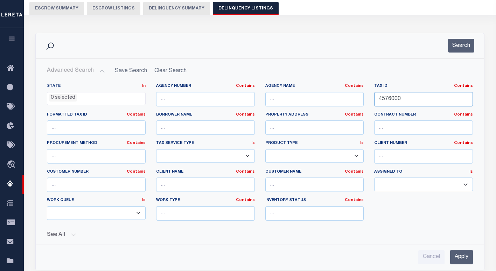
click at [392, 100] on input "4576000" at bounding box center [423, 99] width 99 height 14
paste input "5615"
type input "5615000"
click at [466, 50] on button "Search" at bounding box center [461, 46] width 26 height 14
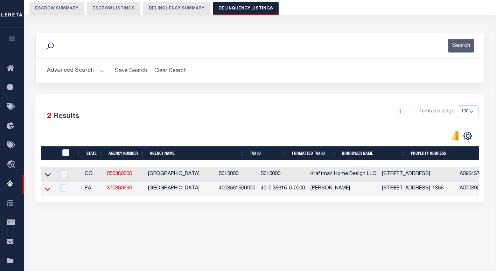
click at [48, 191] on icon at bounding box center [48, 188] width 6 height 3
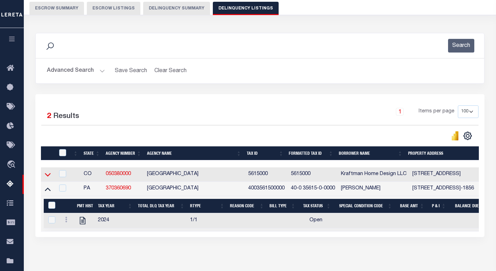
click at [49, 176] on icon at bounding box center [48, 174] width 6 height 7
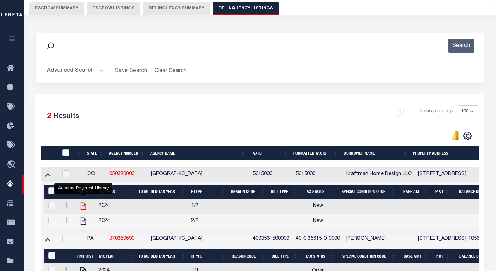
click at [83, 208] on icon "" at bounding box center [83, 205] width 9 height 9
checkbox input "true"
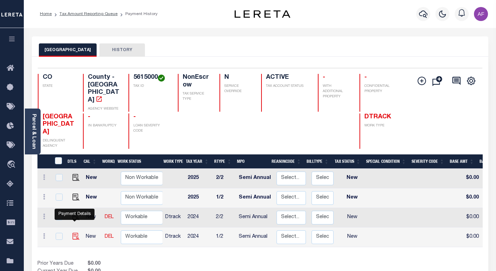
click at [75, 233] on img "" at bounding box center [75, 236] width 7 height 7
checkbox input "true"
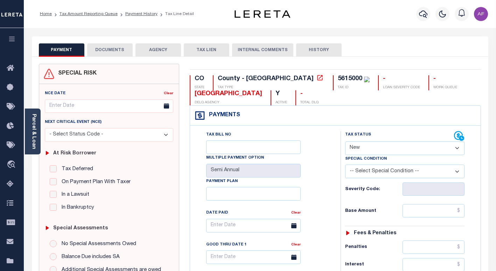
click at [378, 150] on select "- Select Status Code - Open Due/Unpaid Paid Incomplete No Tax Due Internal Refu…" at bounding box center [404, 148] width 119 height 14
select select "PYD"
click at [345, 142] on select "- Select Status Code - Open Due/Unpaid Paid Incomplete No Tax Due Internal Refu…" at bounding box center [404, 148] width 119 height 14
type input "[DATE]"
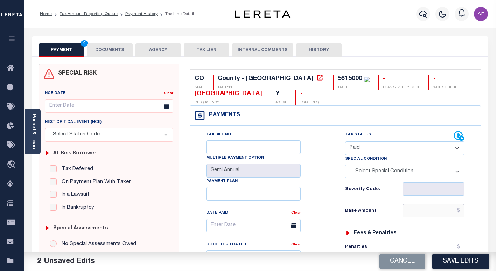
drag, startPoint x: 434, startPoint y: 212, endPoint x: 434, endPoint y: 208, distance: 3.5
click at [434, 212] on input "text" at bounding box center [433, 210] width 62 height 13
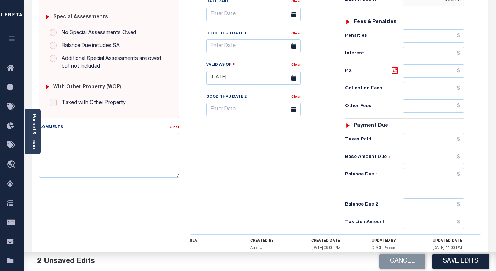
scroll to position [245, 0]
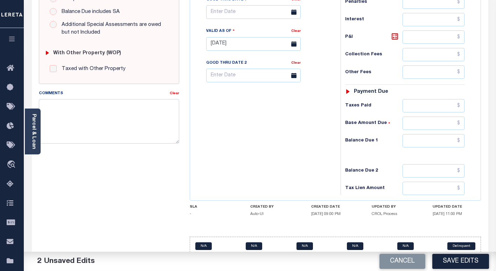
type input "$99.10"
click at [434, 104] on input "text" at bounding box center [433, 105] width 62 height 13
type input "$99.10"
click at [439, 141] on input "text" at bounding box center [433, 140] width 62 height 13
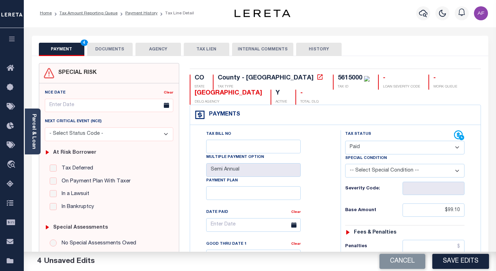
scroll to position [0, 0]
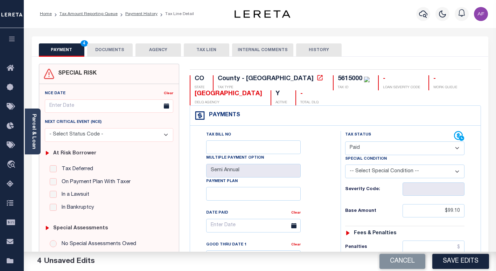
type input "$0.00"
click at [107, 48] on button "DOCUMENTS" at bounding box center [109, 49] width 45 height 13
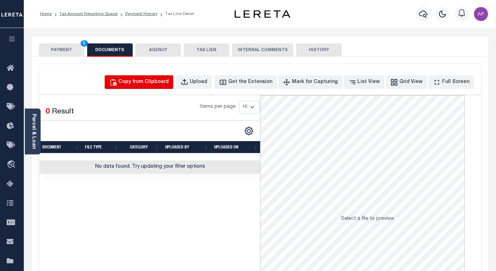
click at [161, 84] on div "Copy from Clipboard" at bounding box center [143, 82] width 50 height 8
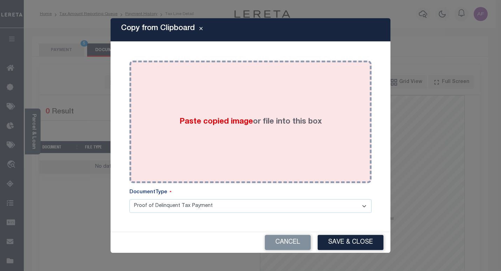
click at [202, 107] on div "Paste copied image or file into this box" at bounding box center [251, 122] width 232 height 112
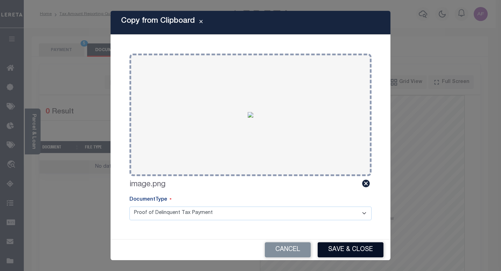
click at [337, 249] on button "Save & Close" at bounding box center [351, 249] width 66 height 15
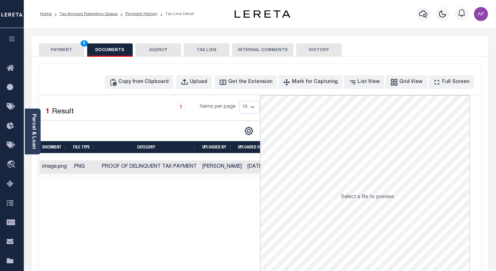
click at [58, 52] on button "PAYMENT 5" at bounding box center [61, 49] width 45 height 13
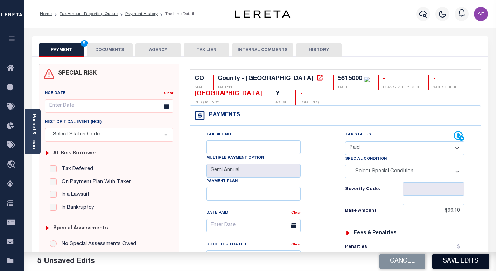
click at [459, 263] on button "Save Edits" at bounding box center [460, 261] width 57 height 15
checkbox input "false"
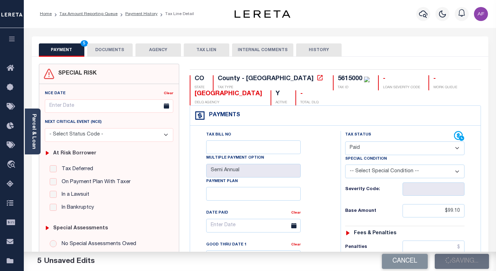
type input "$99.1"
type input "$0"
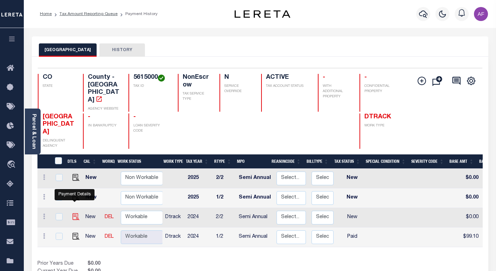
click at [77, 213] on img "" at bounding box center [75, 216] width 7 height 7
checkbox input "true"
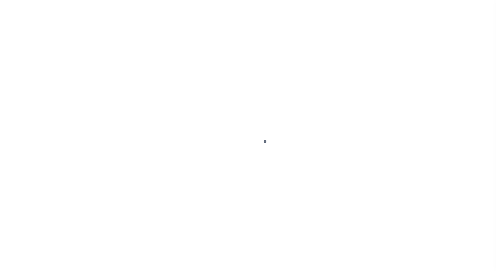
select select "NW2"
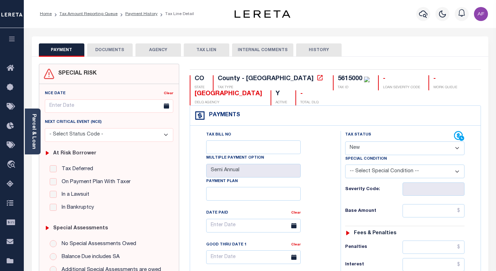
click at [109, 47] on button "DOCUMENTS" at bounding box center [109, 49] width 45 height 13
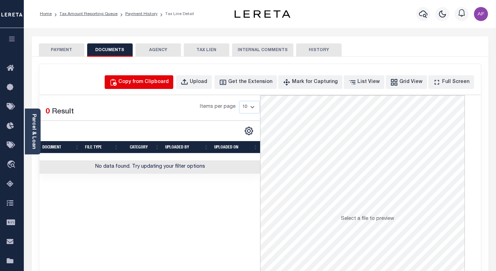
click at [161, 86] on div "Copy from Clipboard" at bounding box center [143, 82] width 50 height 8
select select "POP"
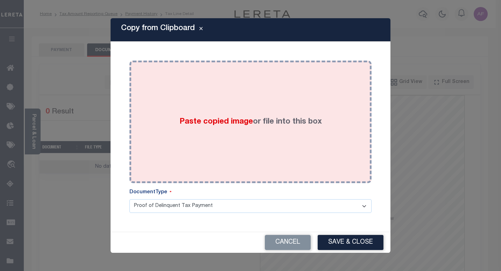
click at [222, 127] on label "Paste copied image or file into this box" at bounding box center [250, 122] width 142 height 12
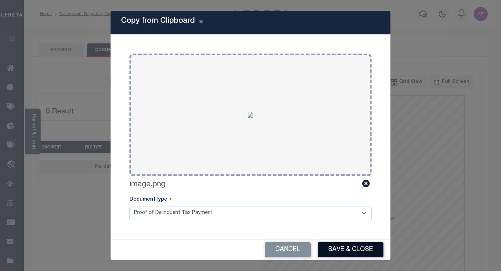
click at [335, 253] on button "Save & Close" at bounding box center [351, 249] width 66 height 15
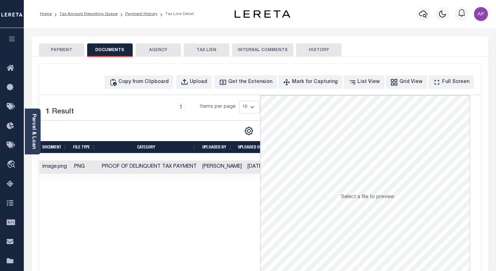
click at [65, 51] on button "PAYMENT" at bounding box center [61, 49] width 45 height 13
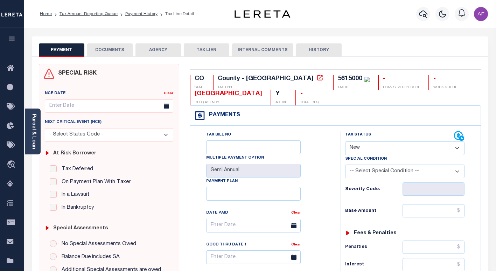
click at [378, 152] on select "- Select Status Code - Open Due/Unpaid Paid Incomplete No Tax Due Internal Refu…" at bounding box center [404, 148] width 119 height 14
select select "PYD"
click at [345, 142] on select "- Select Status Code - Open Due/Unpaid Paid Incomplete No Tax Due Internal Refu…" at bounding box center [404, 148] width 119 height 14
type input "[DATE]"
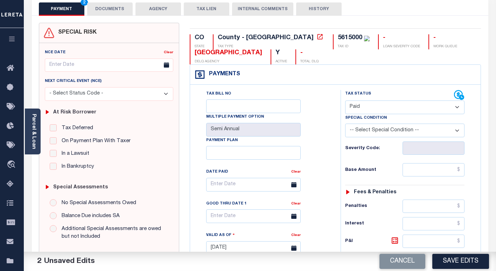
scroll to position [105, 0]
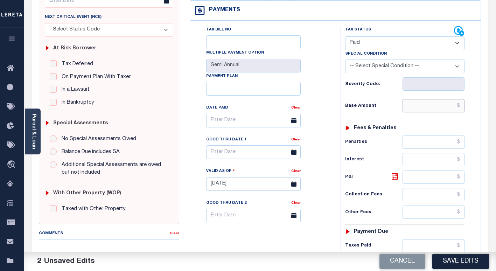
click at [442, 111] on input "text" at bounding box center [433, 105] width 62 height 13
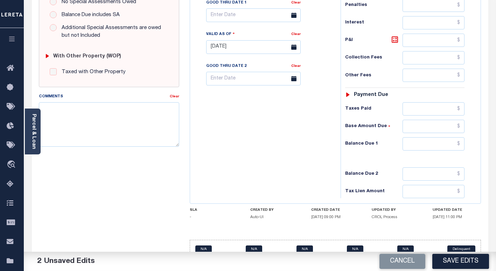
scroll to position [257, 0]
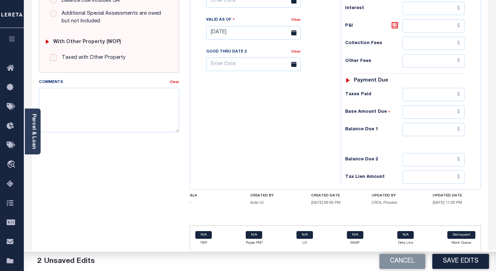
type input "$99.10"
click at [429, 94] on input "text" at bounding box center [433, 94] width 62 height 13
type input "$99.10"
click at [433, 128] on input "text" at bounding box center [433, 129] width 62 height 13
type input "$0.00"
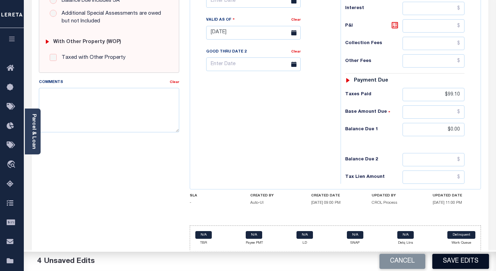
click at [463, 265] on button "Save Edits" at bounding box center [460, 261] width 57 height 15
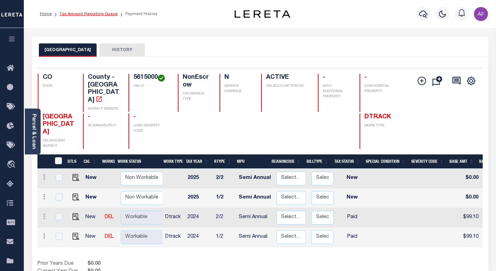
click at [90, 16] on link "Tax Amount Reporting Queue" at bounding box center [88, 14] width 58 height 4
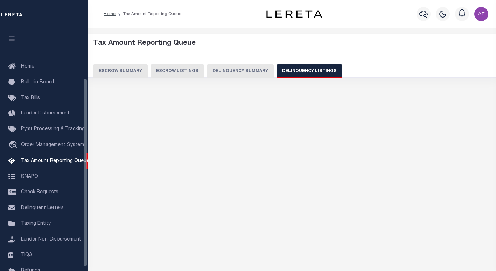
select select "100"
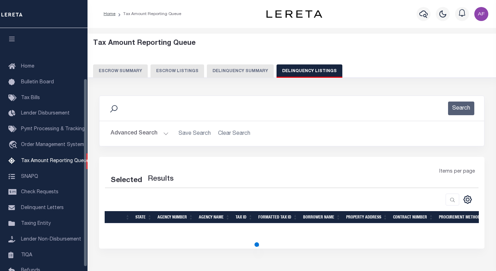
scroll to position [65, 0]
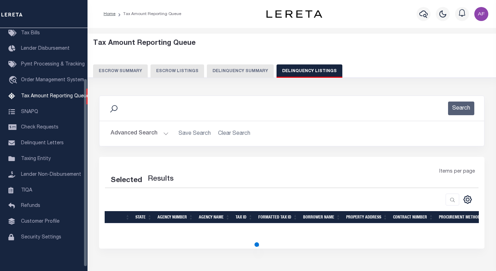
select select "100"
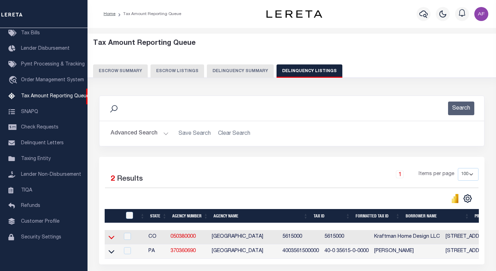
click at [112, 240] on icon at bounding box center [111, 236] width 6 height 7
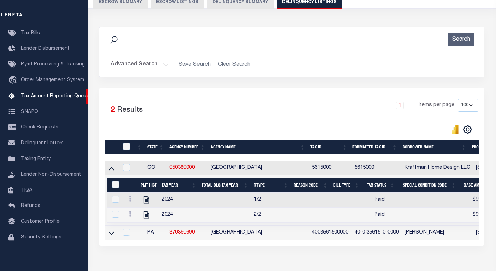
scroll to position [70, 0]
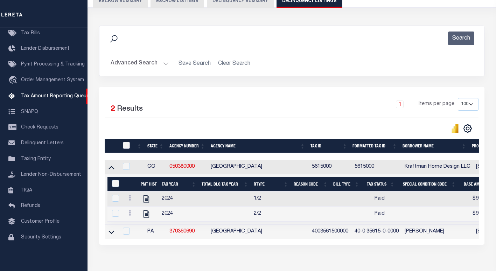
click at [125, 147] on input "checkbox" at bounding box center [126, 145] width 7 height 7
checkbox input "true"
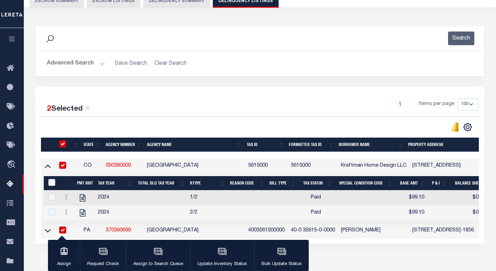
click at [51, 183] on input "&nbsp;" at bounding box center [51, 182] width 7 height 7
checkbox input "true"
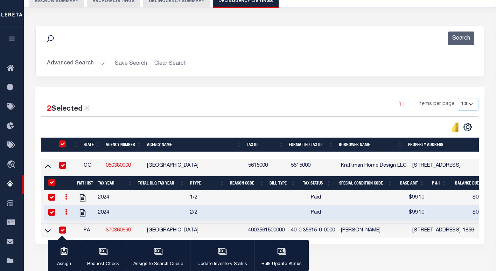
click at [62, 232] on input "checkbox" at bounding box center [62, 229] width 7 height 7
checkbox input "false"
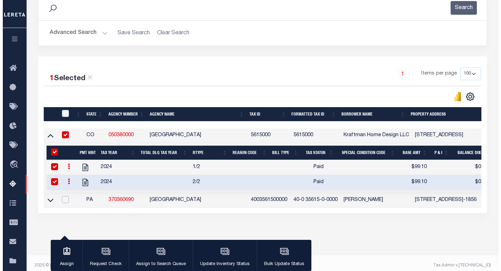
scroll to position [105, 0]
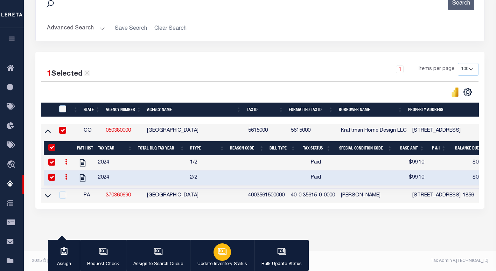
click at [216, 257] on div "button" at bounding box center [221, 251] width 17 height 17
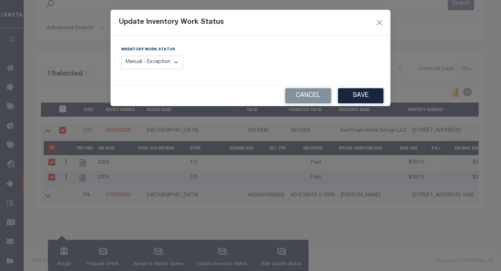
click at [146, 66] on select "Manual - Exception Pended - Awaiting Search Late Add Exception Completed" at bounding box center [152, 63] width 62 height 14
select select "4"
click at [121, 56] on select "Manual - Exception Pended - Awaiting Search Late Add Exception Completed" at bounding box center [152, 63] width 62 height 14
click at [354, 96] on button "Save" at bounding box center [360, 95] width 45 height 15
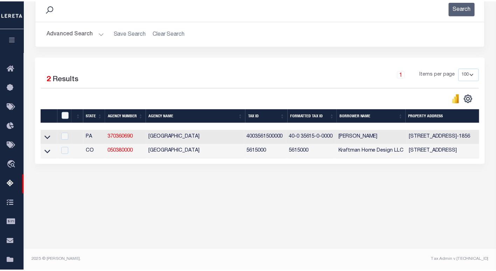
scroll to position [100, 0]
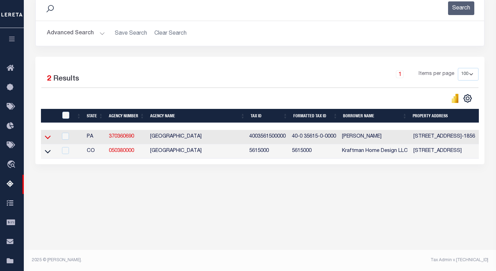
click at [46, 139] on icon at bounding box center [48, 137] width 6 height 3
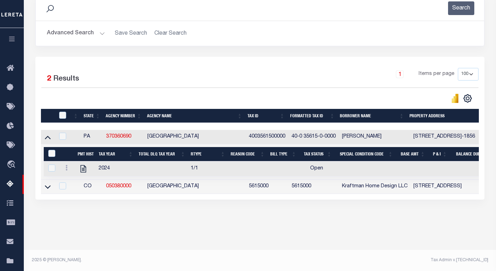
click at [69, 34] on button "Advanced Search" at bounding box center [76, 34] width 58 height 14
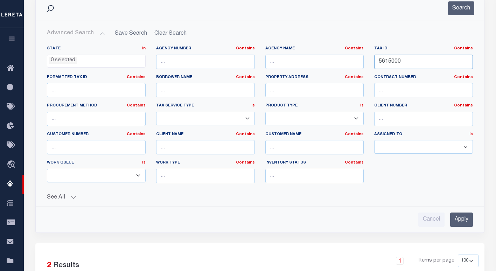
click at [387, 61] on input "5615000" at bounding box center [423, 62] width 99 height 14
paste input "8543"
type input "8543000"
click at [454, 2] on button "Search" at bounding box center [461, 8] width 26 height 14
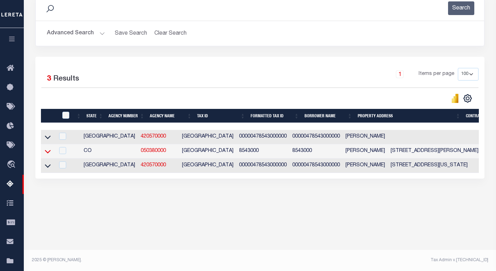
click at [50, 153] on icon at bounding box center [48, 151] width 6 height 3
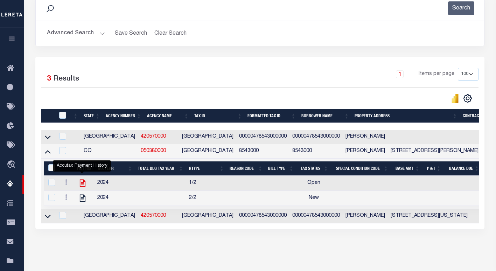
click at [80, 183] on icon "" at bounding box center [82, 182] width 9 height 9
checkbox input "true"
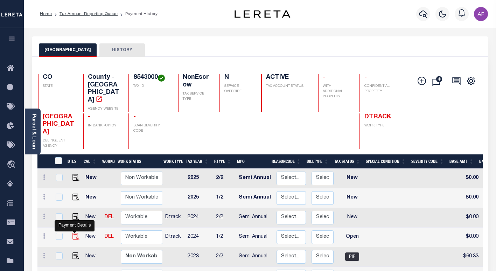
click at [74, 233] on img "" at bounding box center [75, 236] width 7 height 7
checkbox input "true"
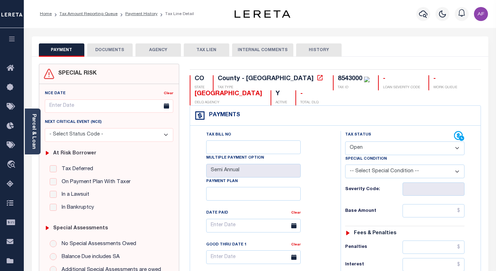
click at [365, 153] on select "- Select Status Code - Open Due/Unpaid Paid Incomplete No Tax Due Internal Refu…" at bounding box center [404, 148] width 119 height 14
select select "PYD"
click at [345, 142] on select "- Select Status Code - Open Due/Unpaid Paid Incomplete No Tax Due Internal Refu…" at bounding box center [404, 148] width 119 height 14
type input "[DATE]"
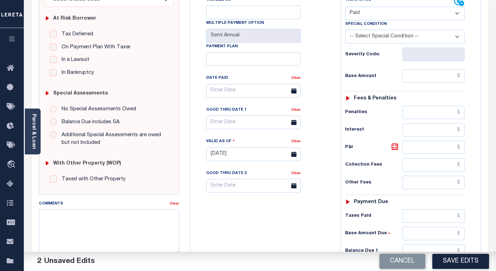
scroll to position [140, 0]
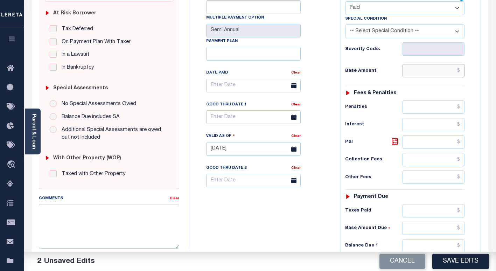
click at [435, 71] on input "text" at bounding box center [433, 70] width 62 height 13
click at [453, 69] on input "$69.15" at bounding box center [433, 70] width 62 height 13
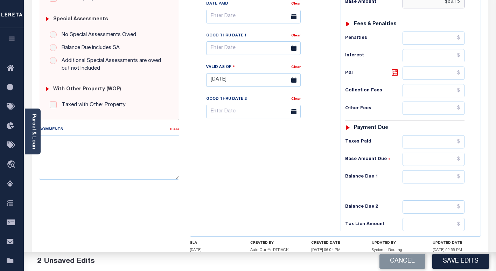
scroll to position [259, 0]
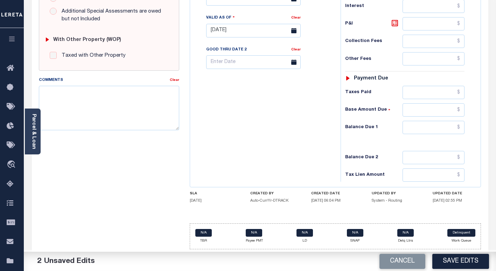
type input "$69.15"
click at [430, 91] on input "text" at bounding box center [433, 92] width 62 height 13
paste input "69.15"
type input "$69.15"
click at [433, 126] on input "text" at bounding box center [433, 127] width 62 height 13
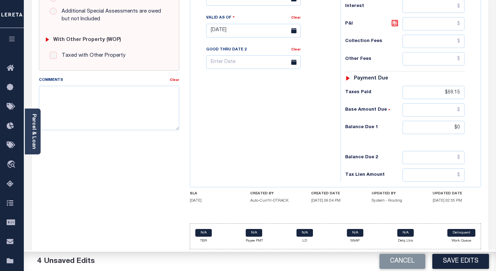
type input "$0.00"
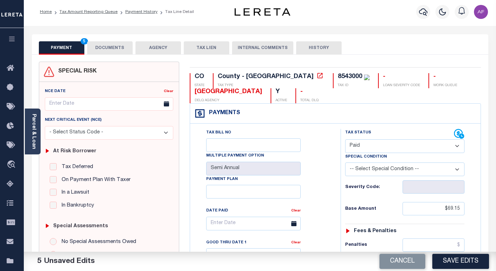
scroll to position [0, 0]
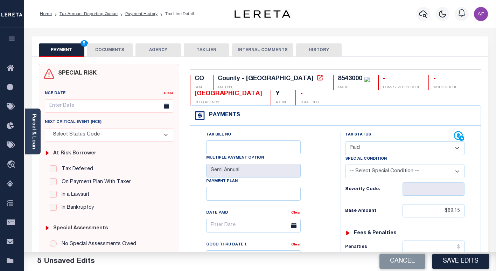
click at [108, 52] on button "DOCUMENTS" at bounding box center [109, 49] width 45 height 13
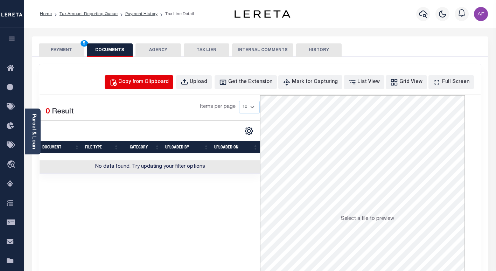
click at [168, 81] on div "Copy from Clipboard" at bounding box center [143, 82] width 50 height 8
select select "POP"
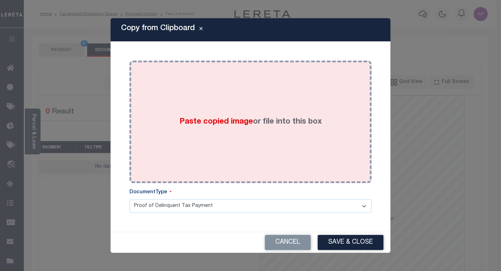
click at [214, 125] on span "Paste copied image" at bounding box center [215, 122] width 73 height 8
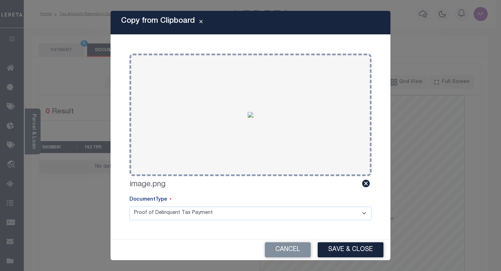
click at [347, 257] on div "Cancel Save & Close" at bounding box center [251, 249] width 280 height 21
click at [347, 255] on button "Save & Close" at bounding box center [351, 249] width 66 height 15
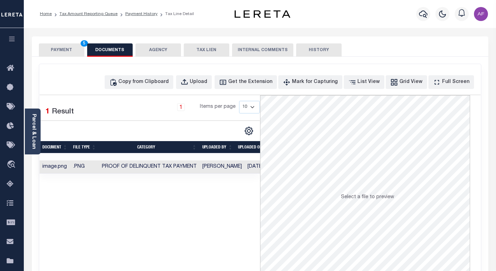
click at [68, 50] on button "PAYMENT 5" at bounding box center [61, 49] width 45 height 13
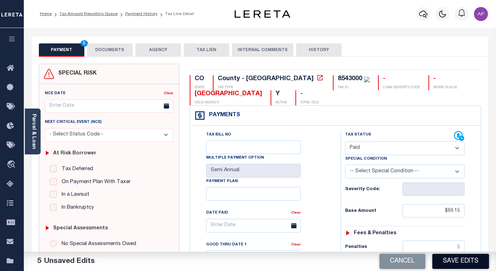
click at [460, 260] on button "Save Edits" at bounding box center [460, 261] width 57 height 15
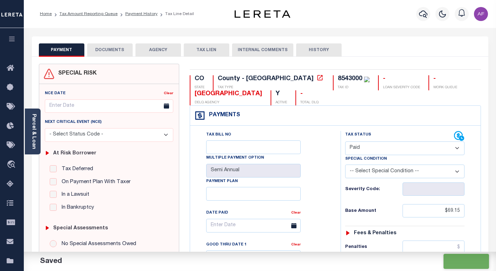
checkbox input "false"
type input "$69.15"
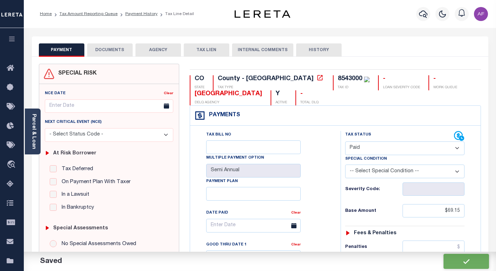
type input "$69.15"
type input "$0"
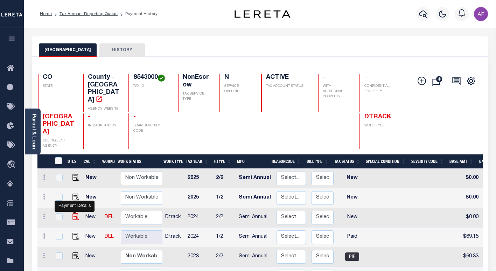
click at [75, 213] on img "" at bounding box center [75, 216] width 7 height 7
checkbox input "true"
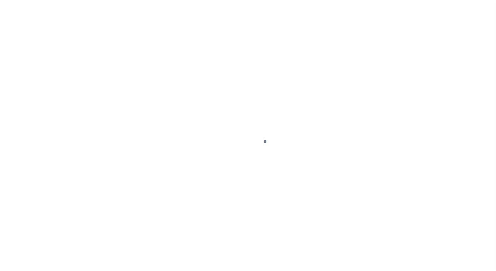
select select "NW2"
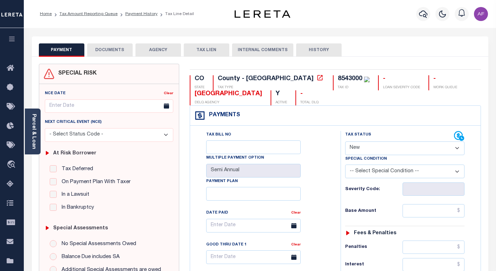
click at [118, 53] on button "DOCUMENTS" at bounding box center [109, 49] width 45 height 13
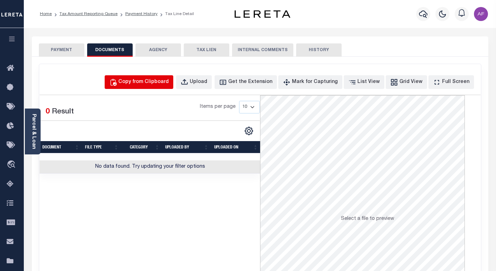
click at [162, 82] on div "Copy from Clipboard" at bounding box center [143, 82] width 50 height 8
select select "POP"
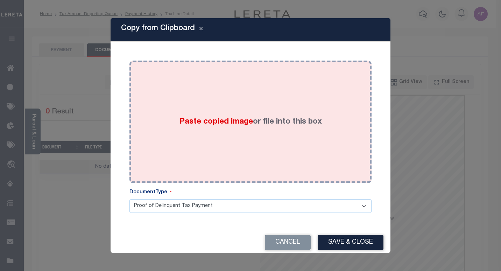
click at [186, 109] on div "Paste copied image or file into this box" at bounding box center [251, 122] width 232 height 112
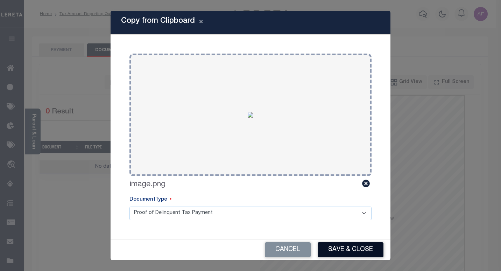
click at [346, 246] on button "Save & Close" at bounding box center [351, 249] width 66 height 15
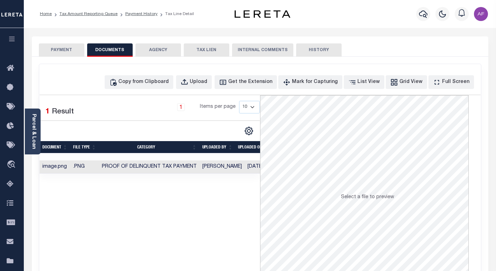
click at [57, 51] on button "PAYMENT" at bounding box center [61, 49] width 45 height 13
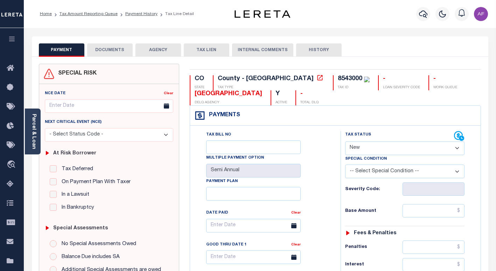
click at [395, 151] on select "- Select Status Code - Open Due/Unpaid Paid Incomplete No Tax Due Internal Refu…" at bounding box center [404, 148] width 119 height 14
select select "PYD"
click at [345, 142] on select "- Select Status Code - Open Due/Unpaid Paid Incomplete No Tax Due Internal Refu…" at bounding box center [404, 148] width 119 height 14
type input "[DATE]"
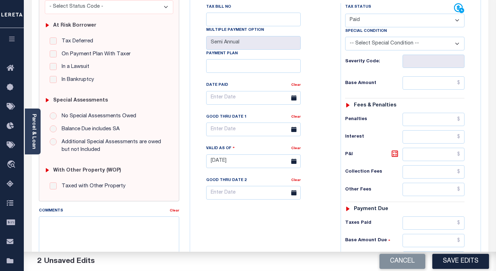
scroll to position [140, 0]
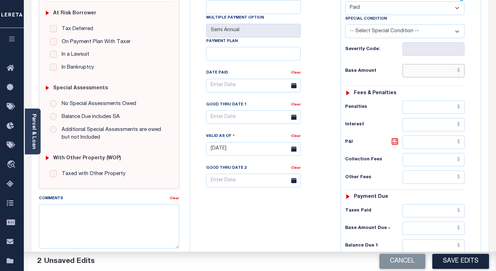
click at [442, 73] on input "text" at bounding box center [433, 70] width 62 height 13
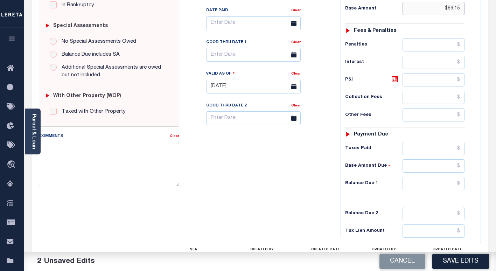
scroll to position [262, 0]
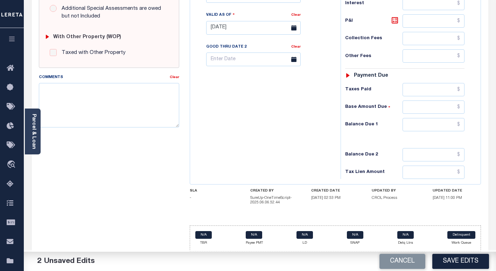
type input "$69.15"
click at [433, 89] on input "text" at bounding box center [433, 89] width 62 height 13
type input "$69.15"
click at [431, 126] on input "text" at bounding box center [433, 124] width 62 height 13
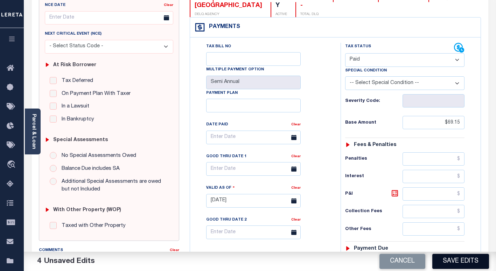
scroll to position [87, 0]
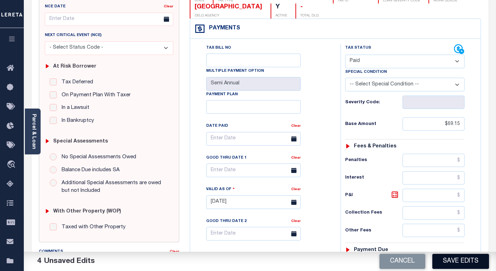
type input "$0.00"
click at [448, 257] on button "Save Edits" at bounding box center [460, 261] width 57 height 15
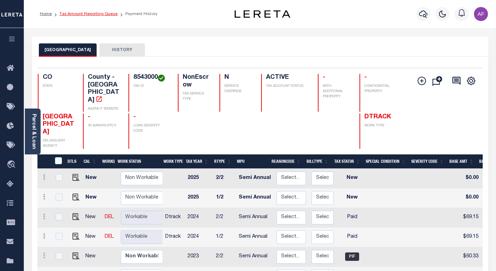
click at [97, 12] on link "Tax Amount Reporting Queue" at bounding box center [88, 14] width 58 height 4
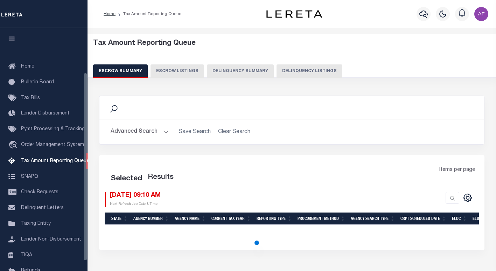
click at [297, 73] on button "Delinquency Listings" at bounding box center [309, 70] width 66 height 13
select select "100"
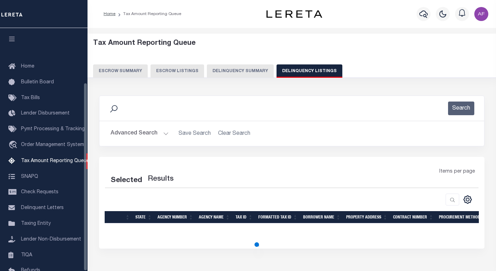
scroll to position [70, 0]
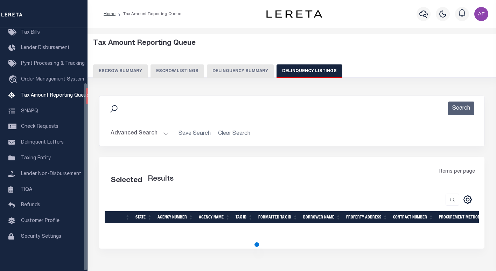
select select "100"
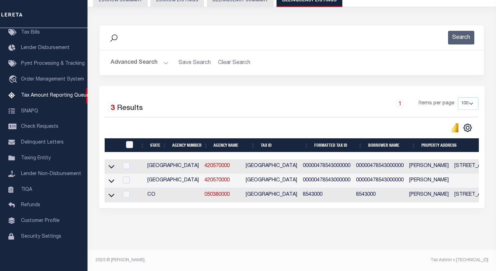
scroll to position [77, 0]
click at [110, 193] on icon at bounding box center [111, 194] width 6 height 7
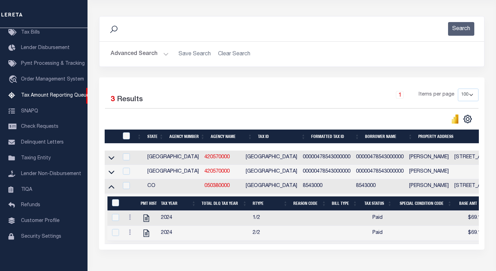
scroll to position [128, 0]
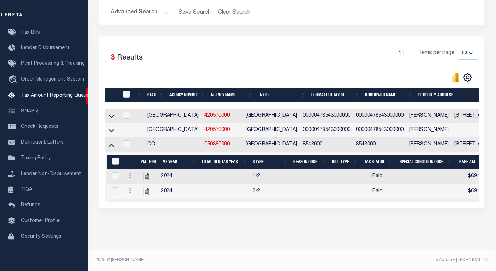
click at [116, 157] on input "&nbsp;" at bounding box center [115, 160] width 7 height 7
checkbox input "true"
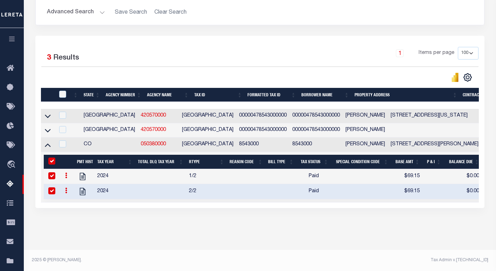
click at [58, 140] on div at bounding box center [61, 144] width 9 height 8
checkbox input "true"
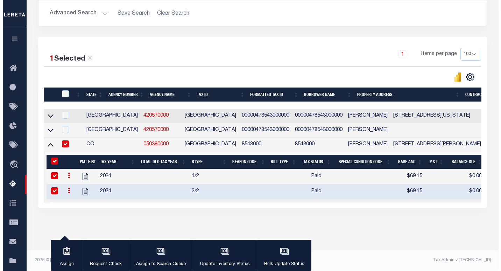
scroll to position [127, 0]
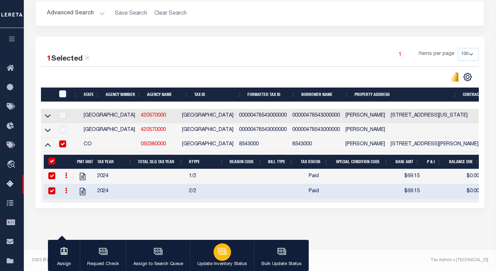
click at [223, 245] on div "button" at bounding box center [221, 251] width 17 height 17
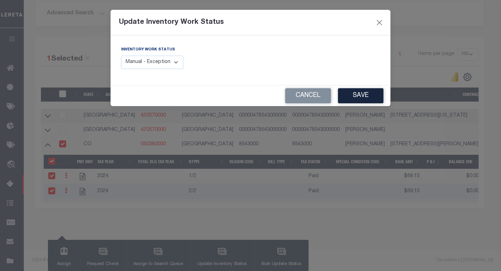
click at [164, 65] on select "Manual - Exception Pended - Awaiting Search Late Add Exception Completed" at bounding box center [152, 63] width 62 height 14
select select "4"
click at [121, 56] on select "Manual - Exception Pended - Awaiting Search Late Add Exception Completed" at bounding box center [152, 63] width 62 height 14
click at [356, 93] on button "Save" at bounding box center [360, 95] width 45 height 15
